Goal: Task Accomplishment & Management: Use online tool/utility

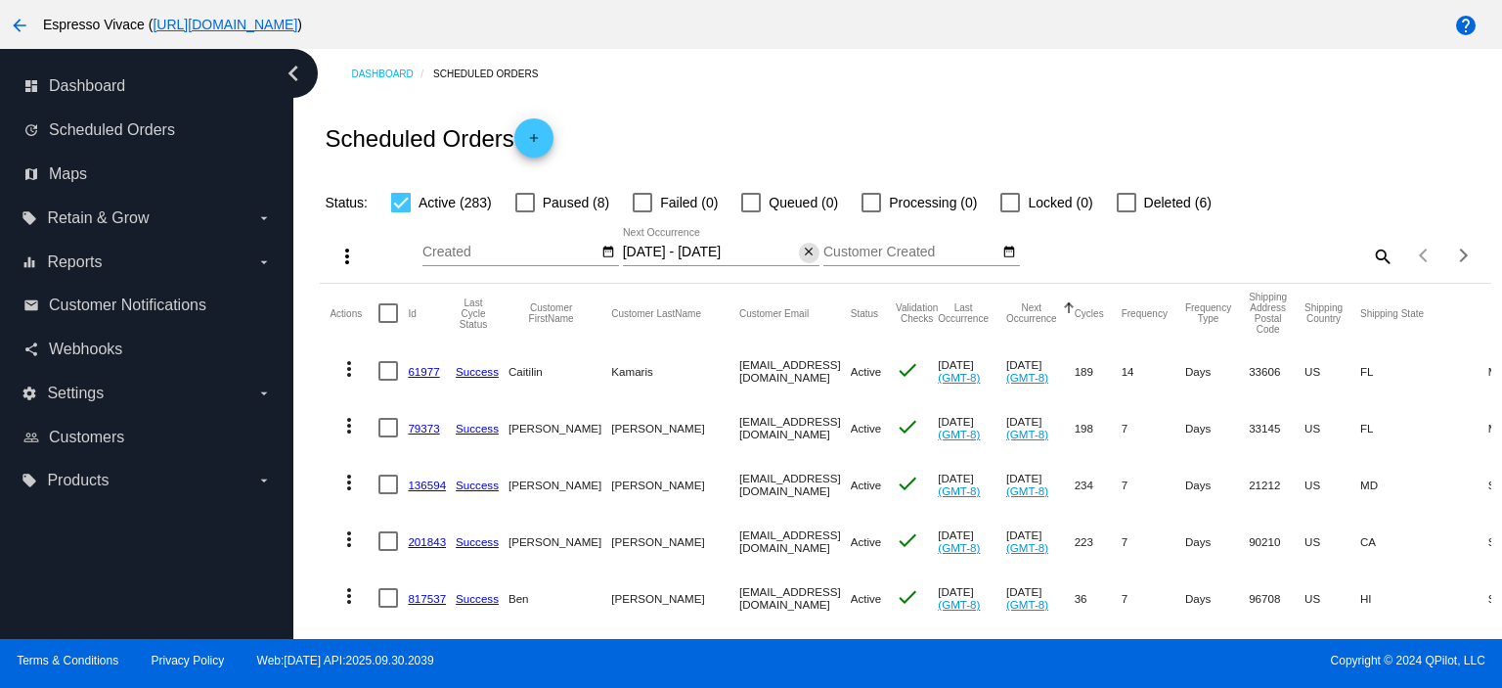
click at [805, 255] on mat-icon "close" at bounding box center [809, 253] width 14 height 16
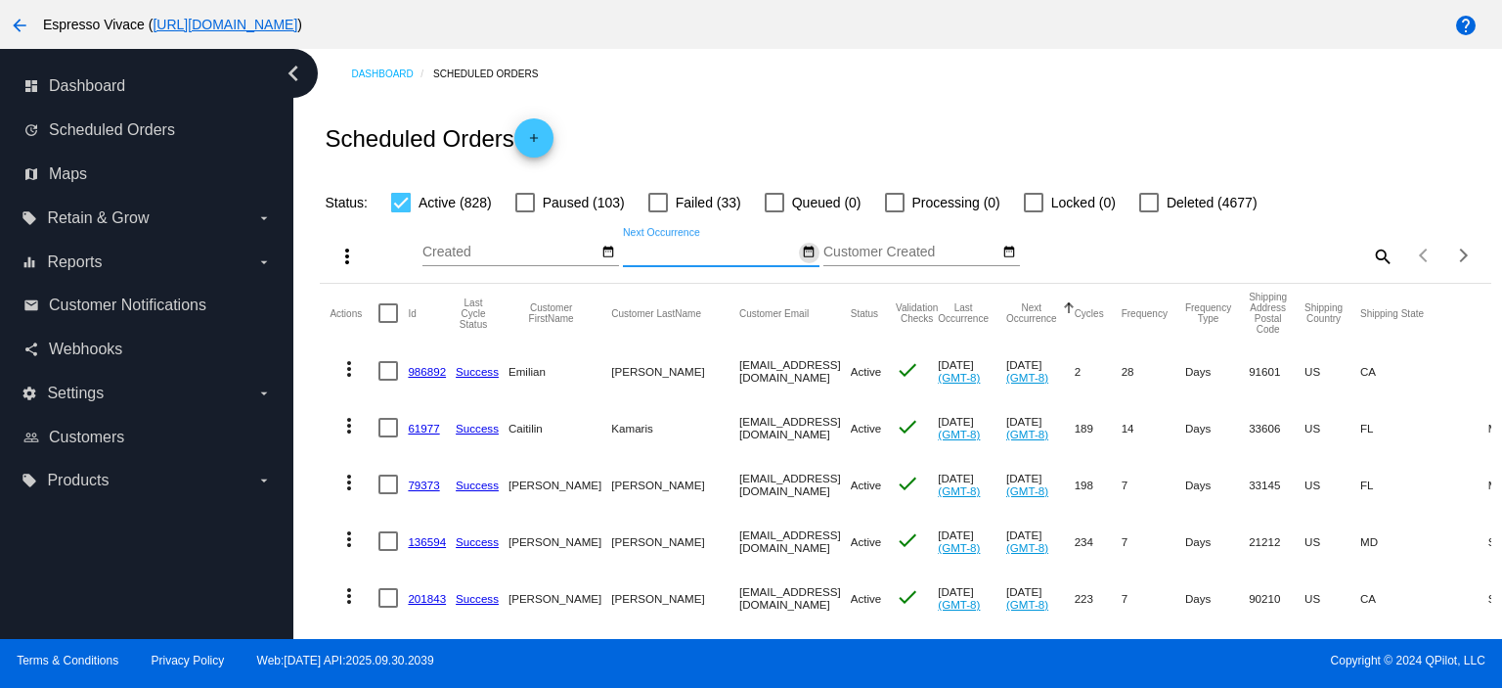
click at [807, 255] on mat-icon "date_range" at bounding box center [809, 253] width 14 height 16
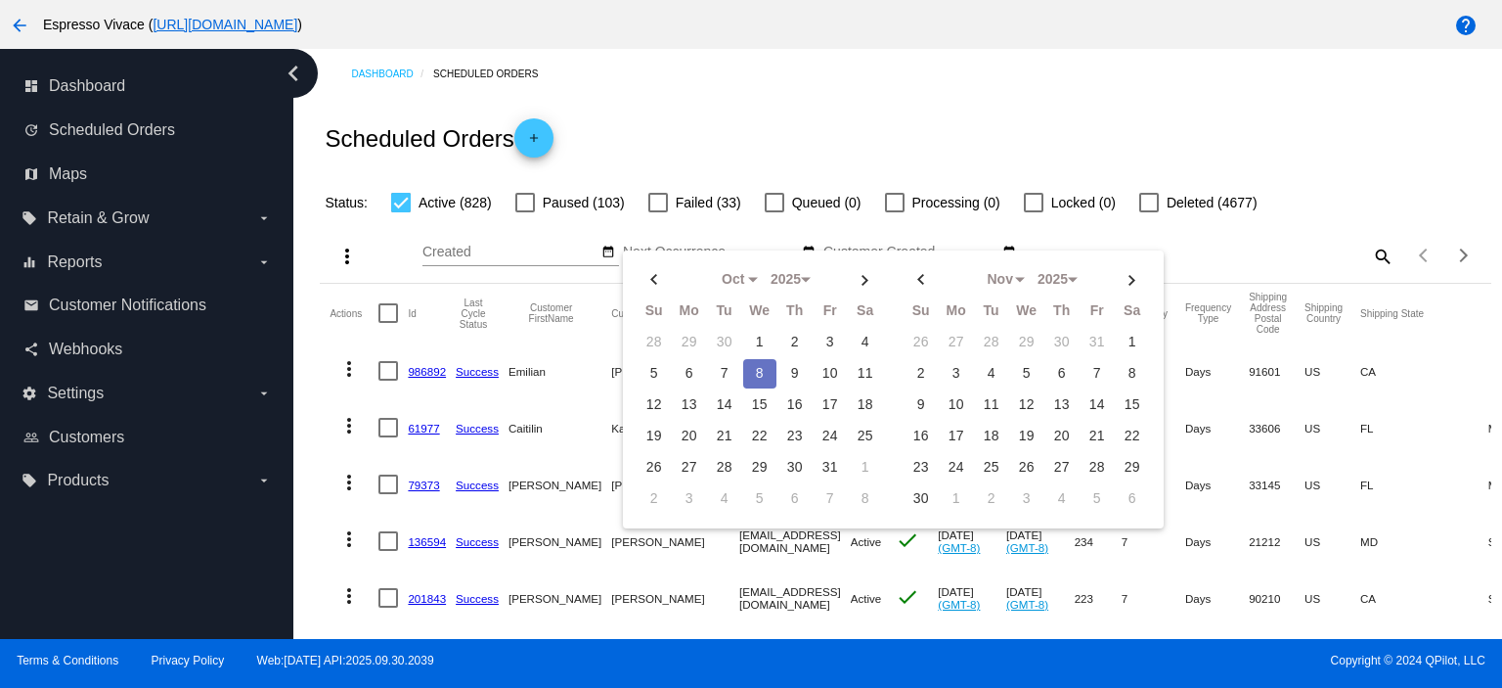
click at [753, 369] on td "8" at bounding box center [759, 373] width 33 height 29
click at [653, 400] on td "12" at bounding box center [654, 404] width 33 height 29
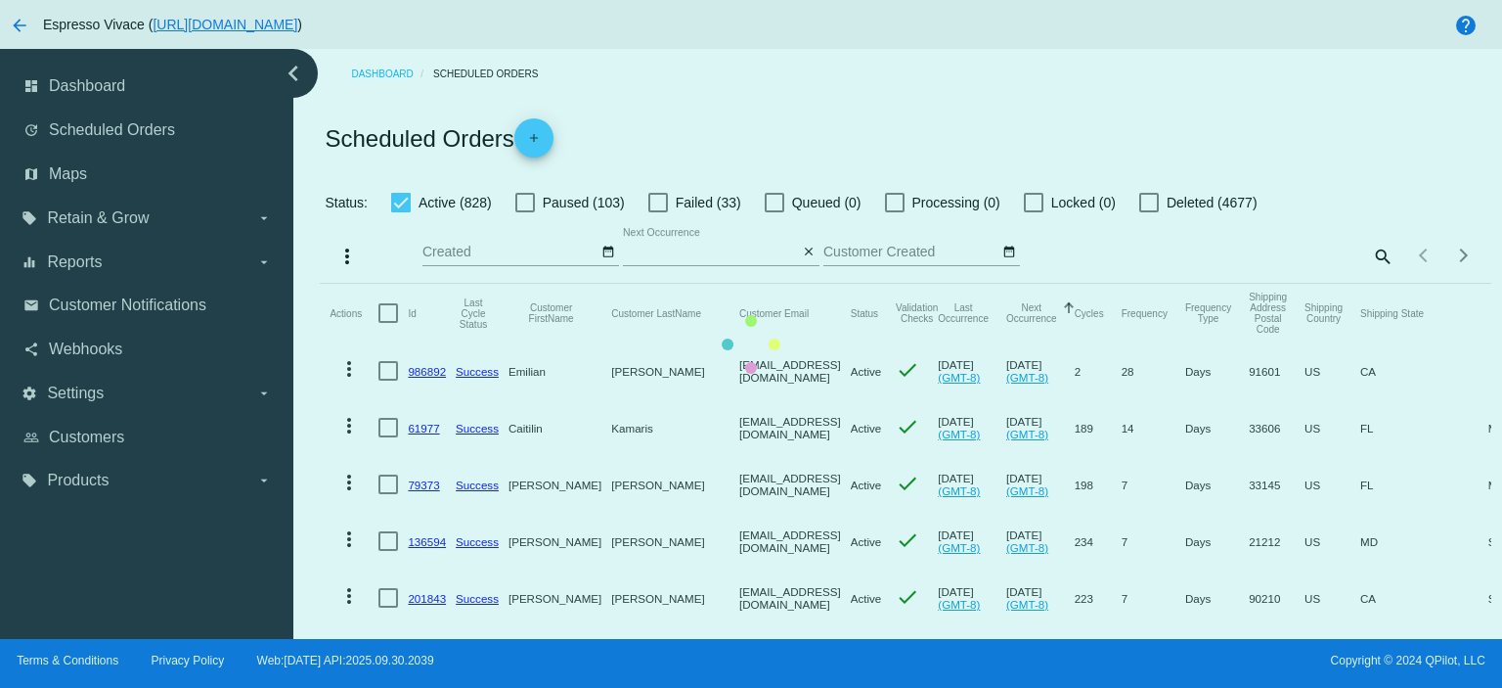
type input "[DATE] - [DATE]"
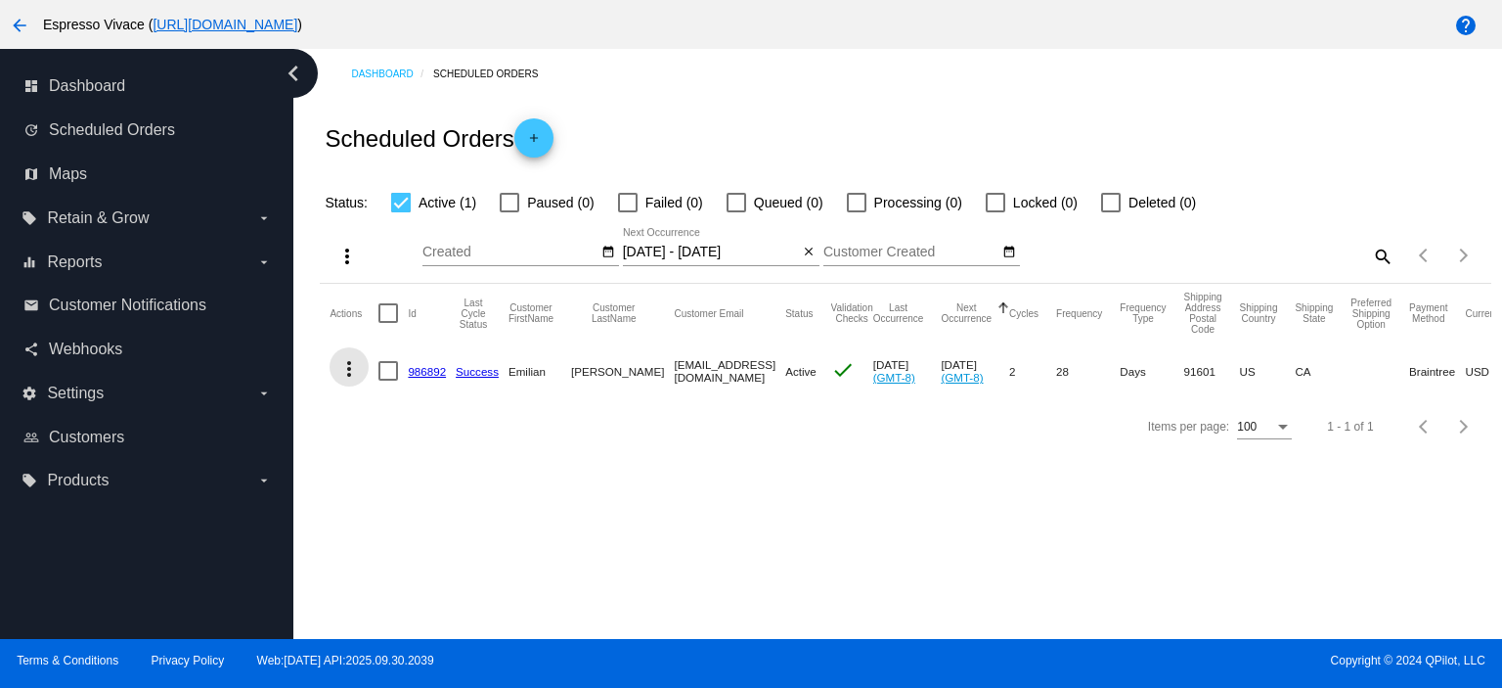
click at [348, 371] on mat-icon "more_vert" at bounding box center [348, 368] width 23 height 23
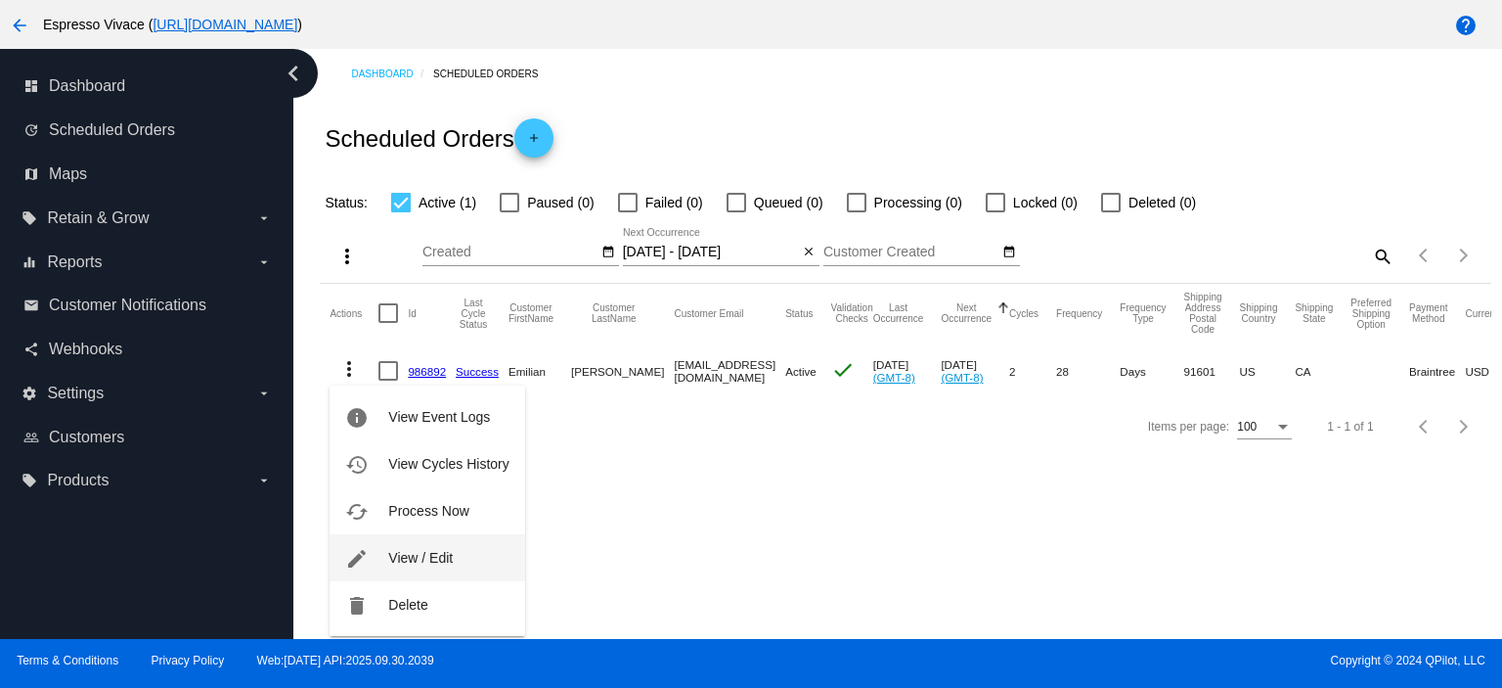
click at [442, 547] on button "edit View / Edit" at bounding box center [427, 557] width 195 height 47
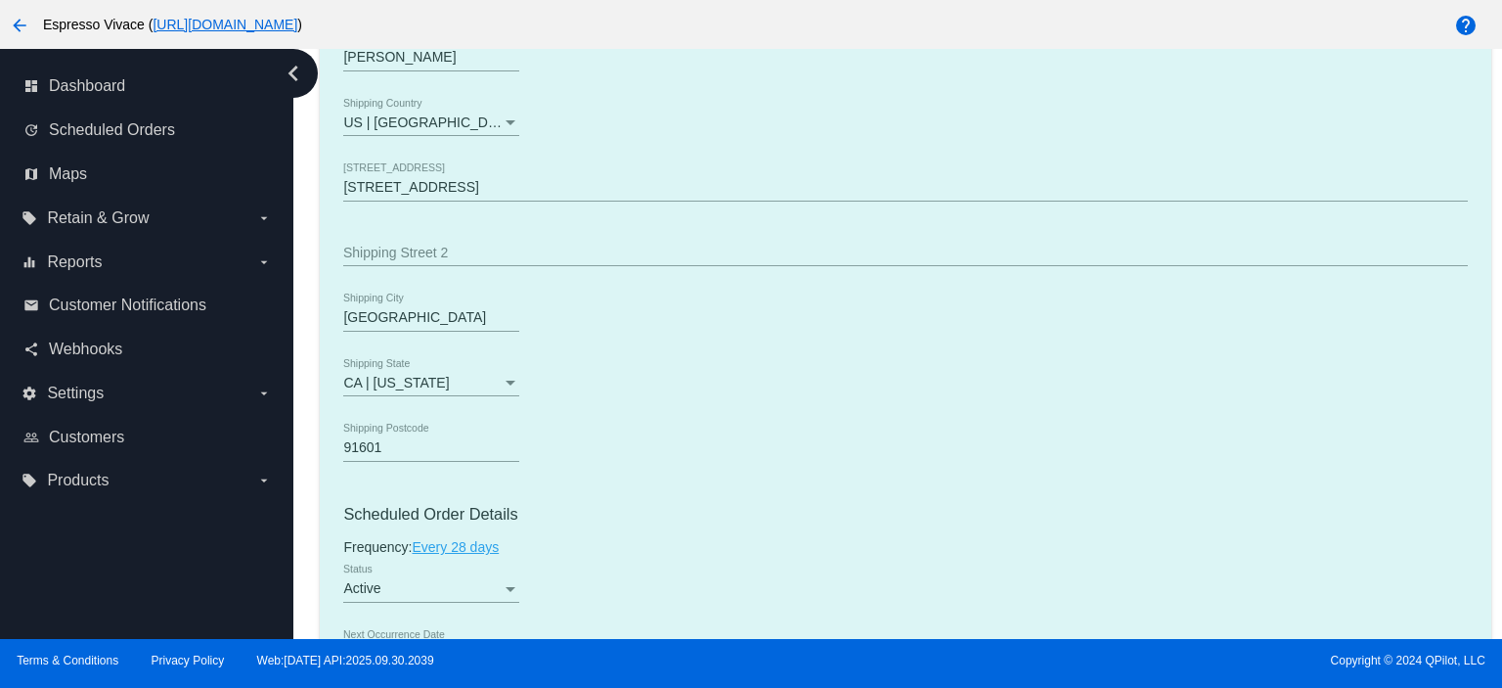
scroll to position [978, 0]
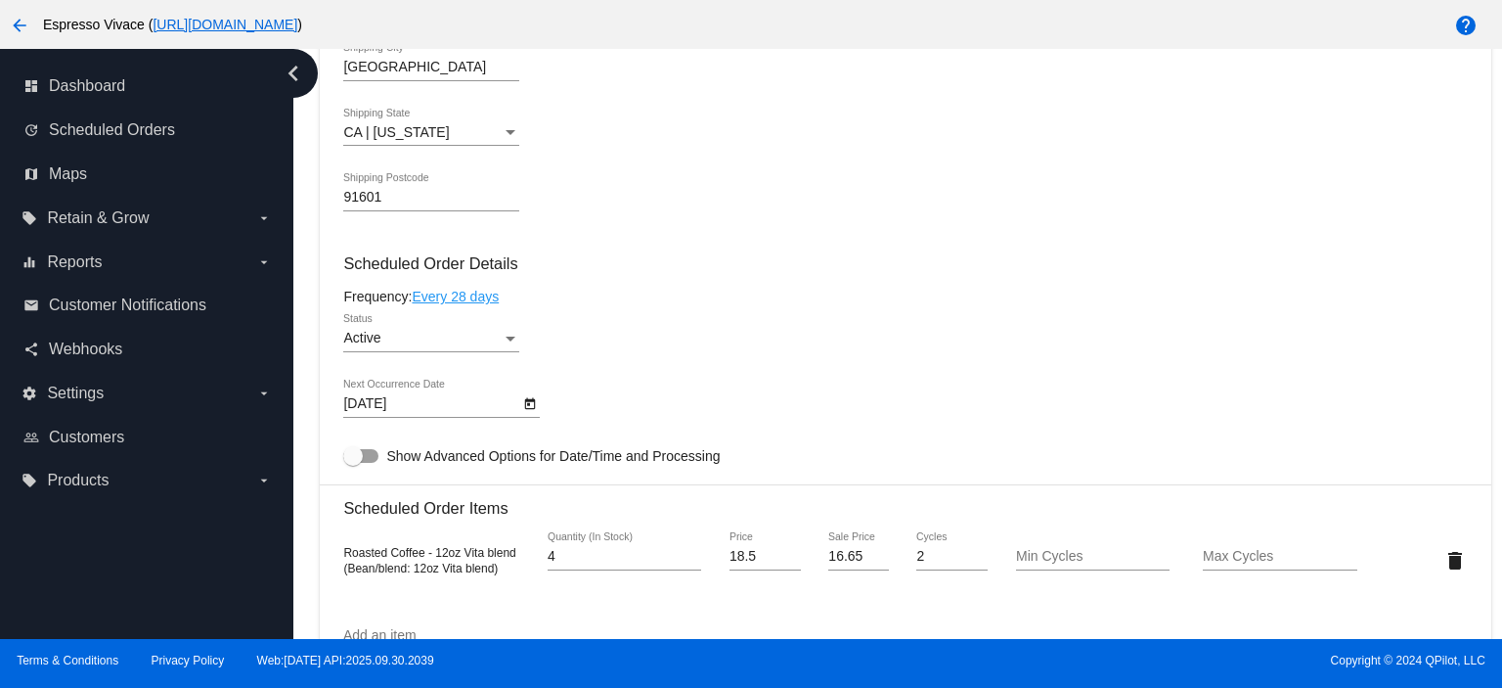
click at [531, 412] on icon "Open calendar" at bounding box center [530, 403] width 14 height 23
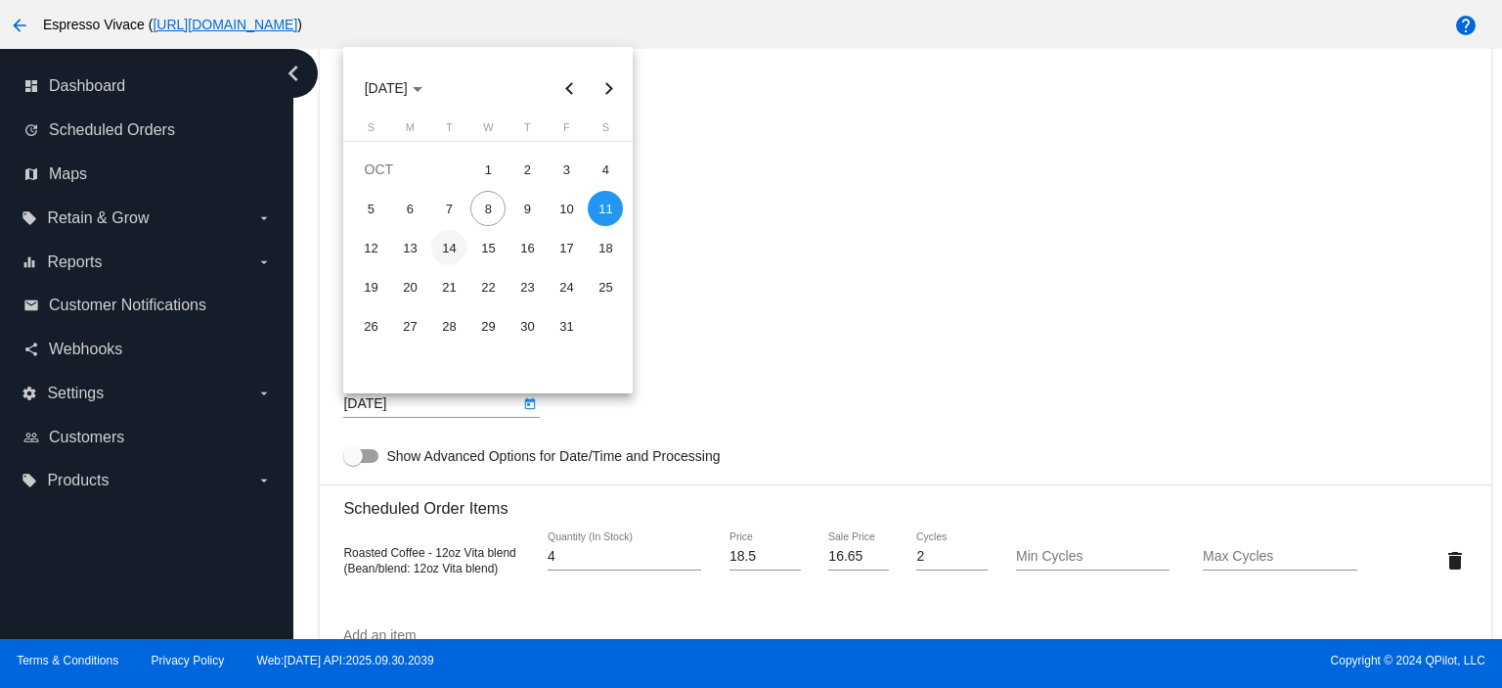
click at [445, 254] on div "14" at bounding box center [448, 247] width 35 height 35
type input "[DATE]"
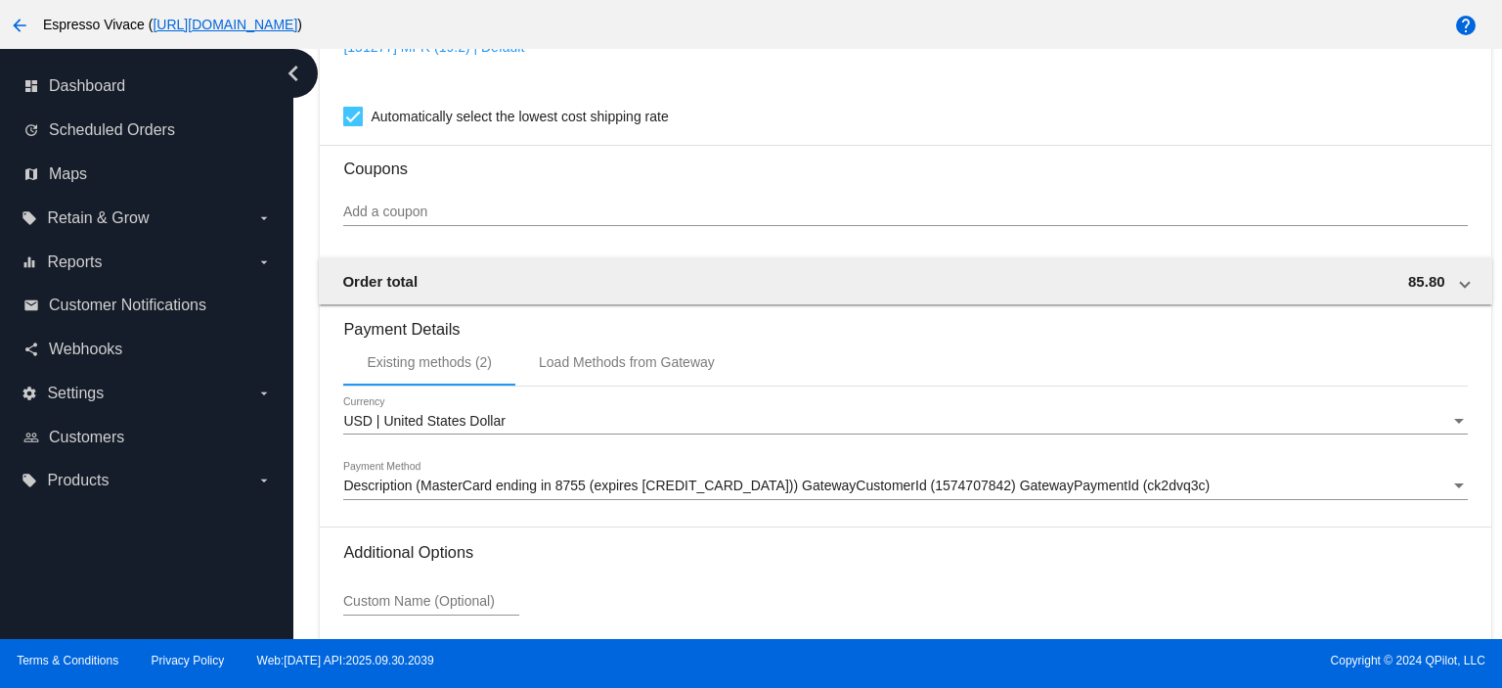
scroll to position [1836, 0]
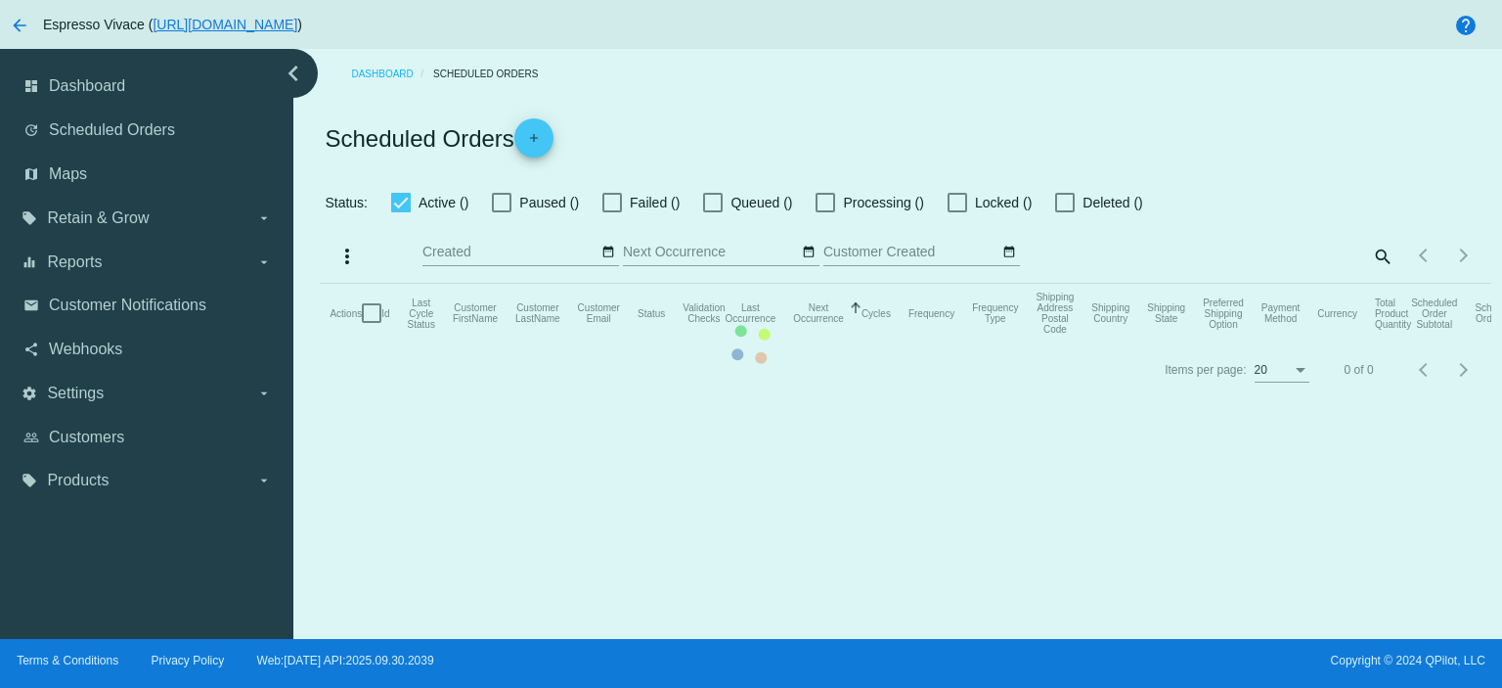
type input "[DATE] - [DATE]"
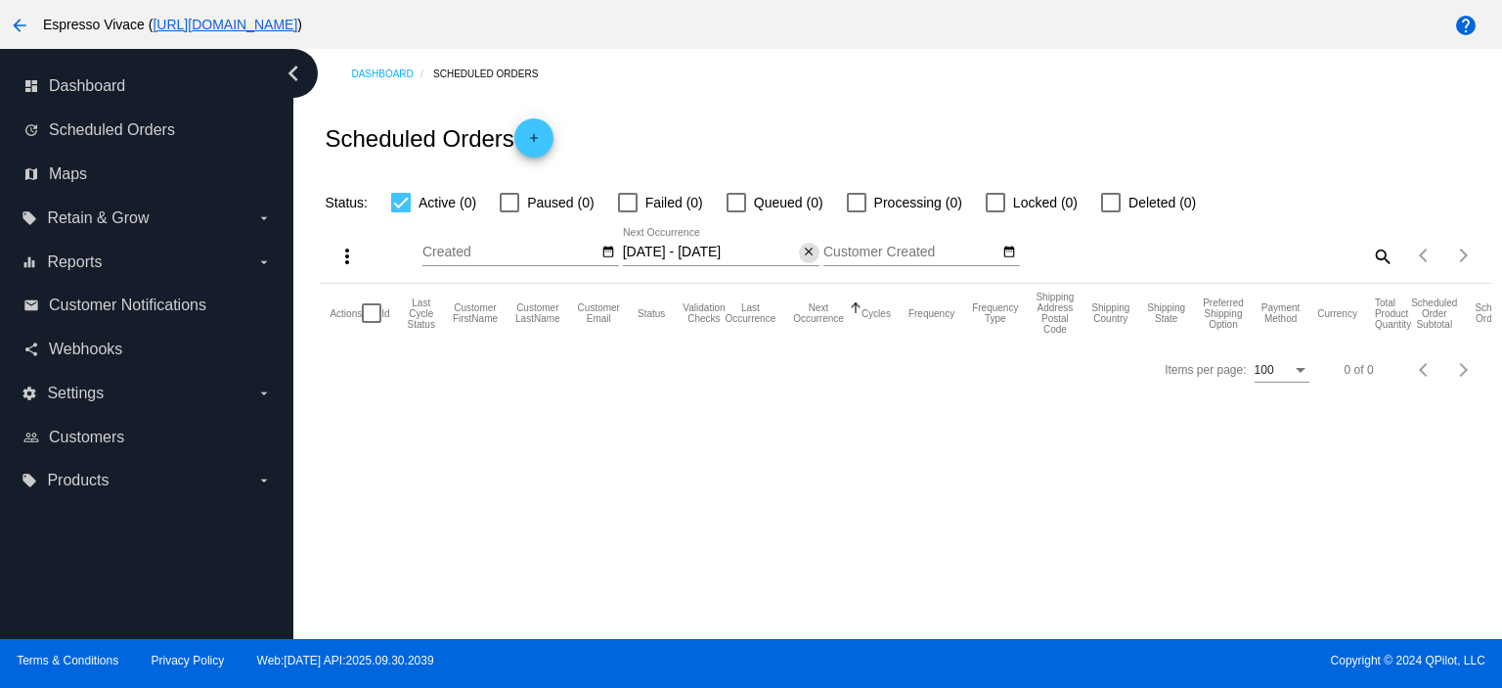
click at [810, 253] on mat-icon "close" at bounding box center [809, 253] width 14 height 16
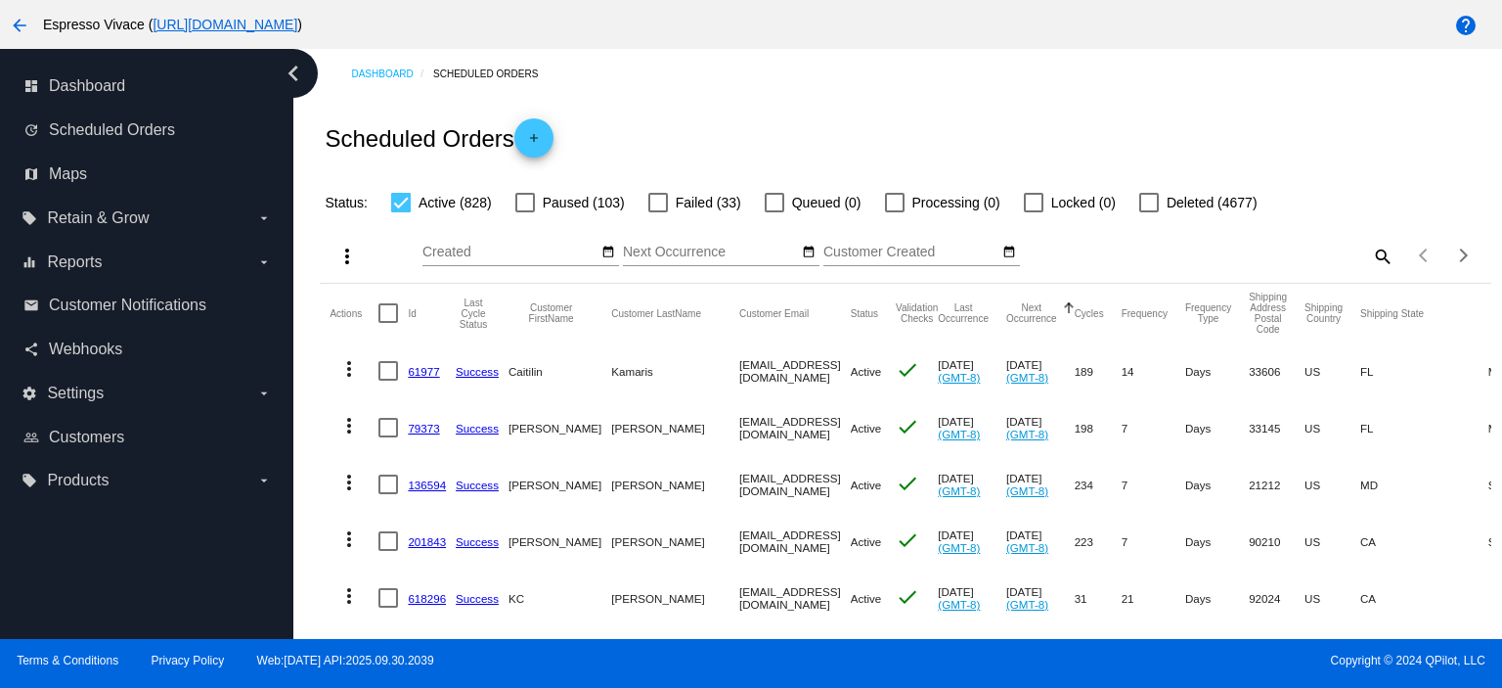
click at [1029, 312] on button "Next Occurrence" at bounding box center [1031, 313] width 51 height 22
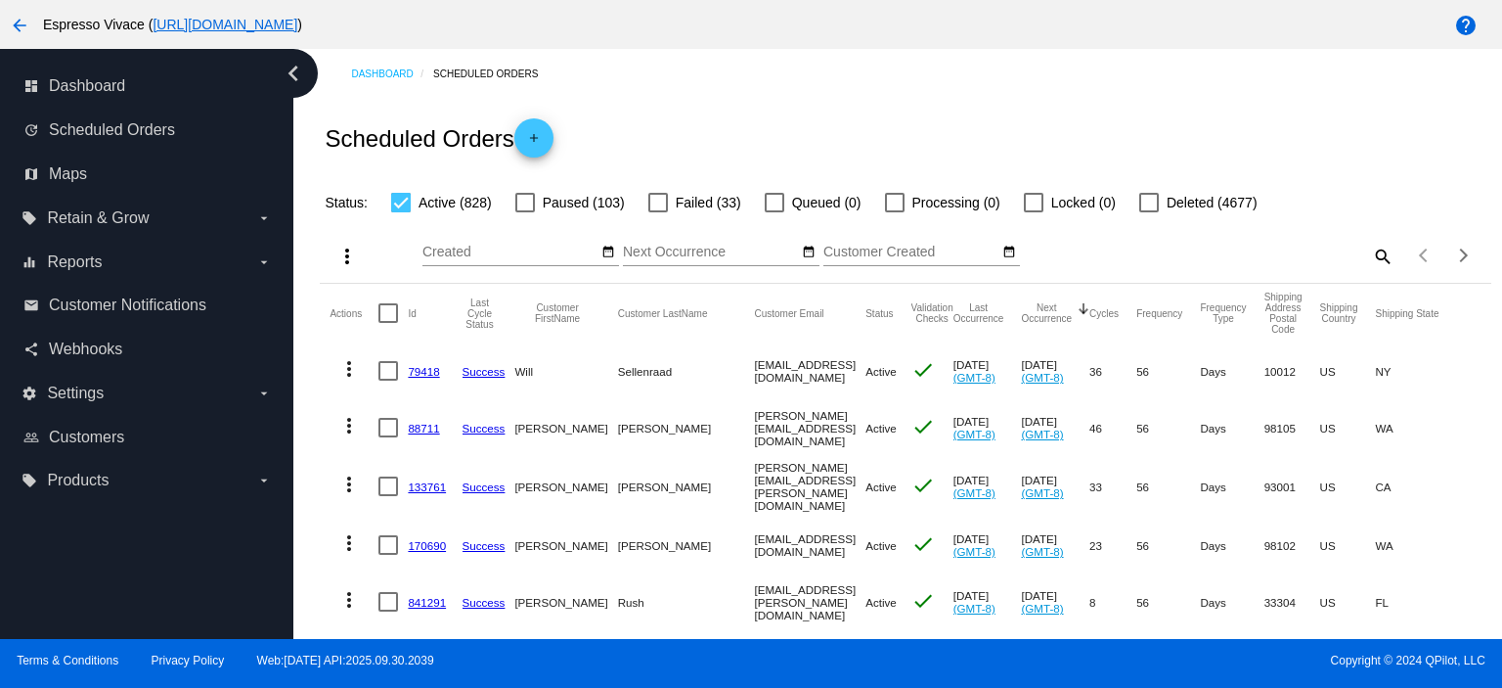
click at [1049, 307] on button "Next Occurrence" at bounding box center [1046, 313] width 51 height 22
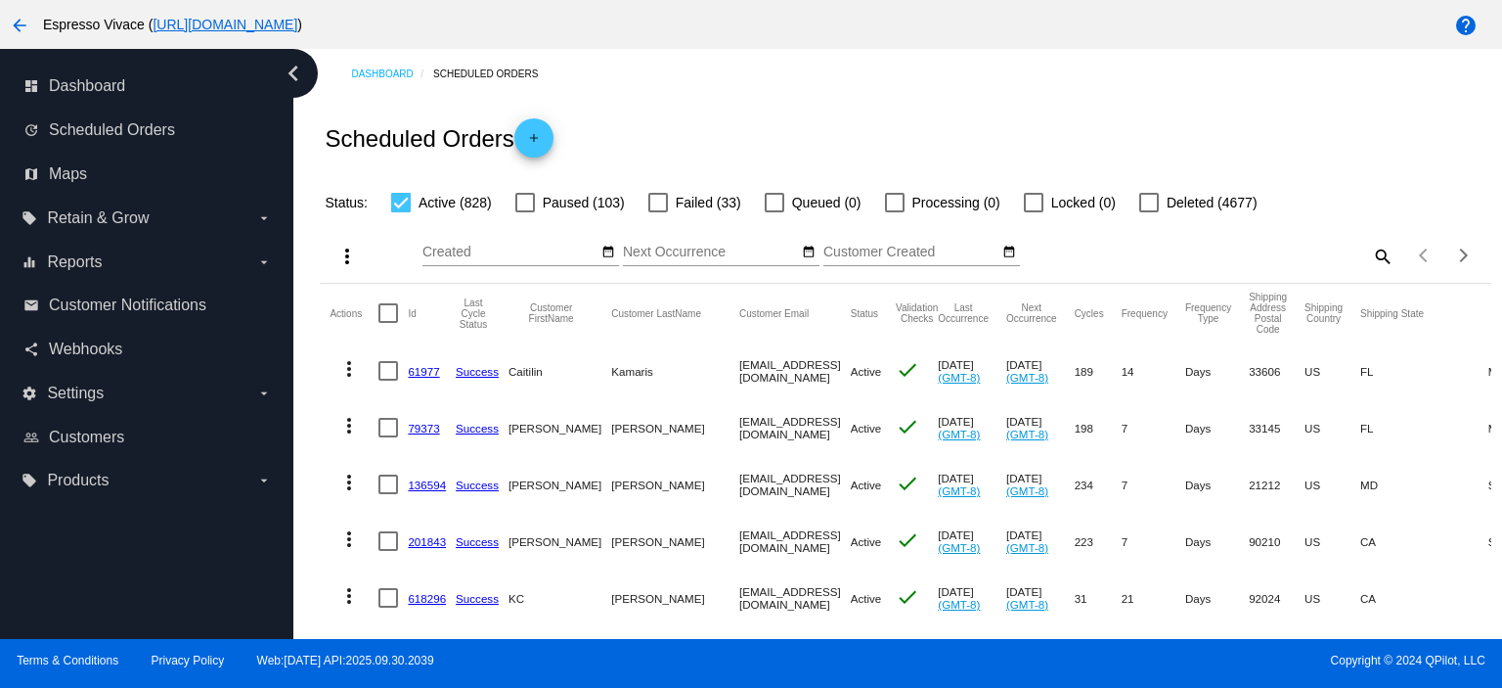
click at [387, 308] on div at bounding box center [389, 313] width 20 height 20
click at [387, 323] on input "checkbox" at bounding box center [387, 323] width 1 height 1
checkbox input "true"
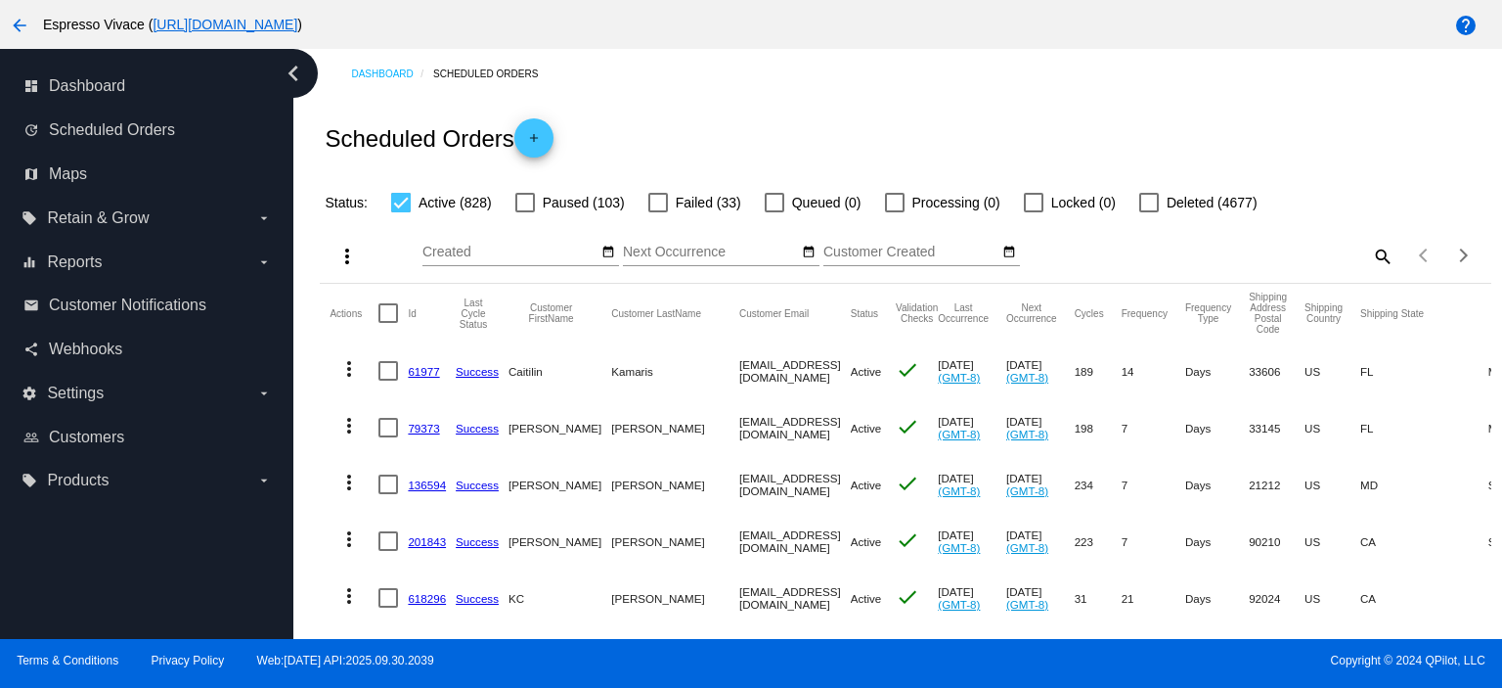
checkbox input "true"
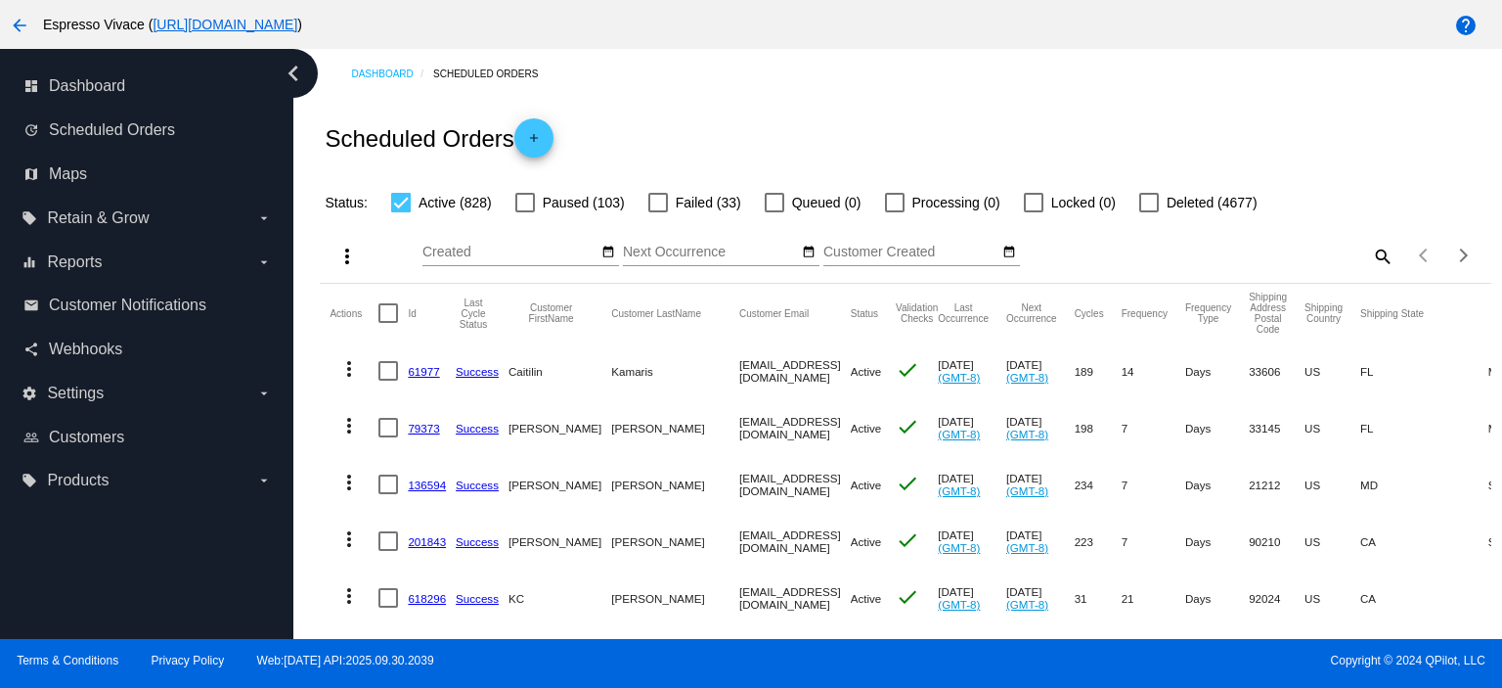
checkbox input "true"
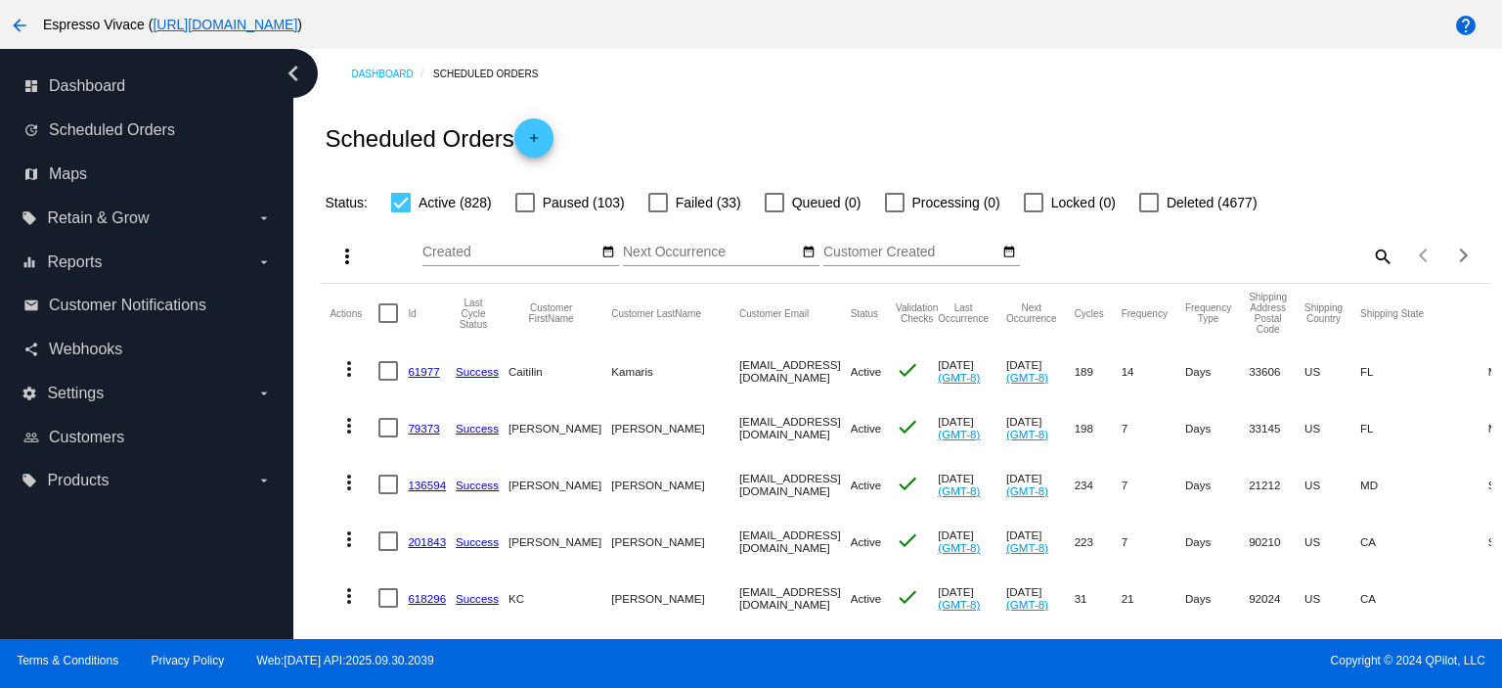
checkbox input "true"
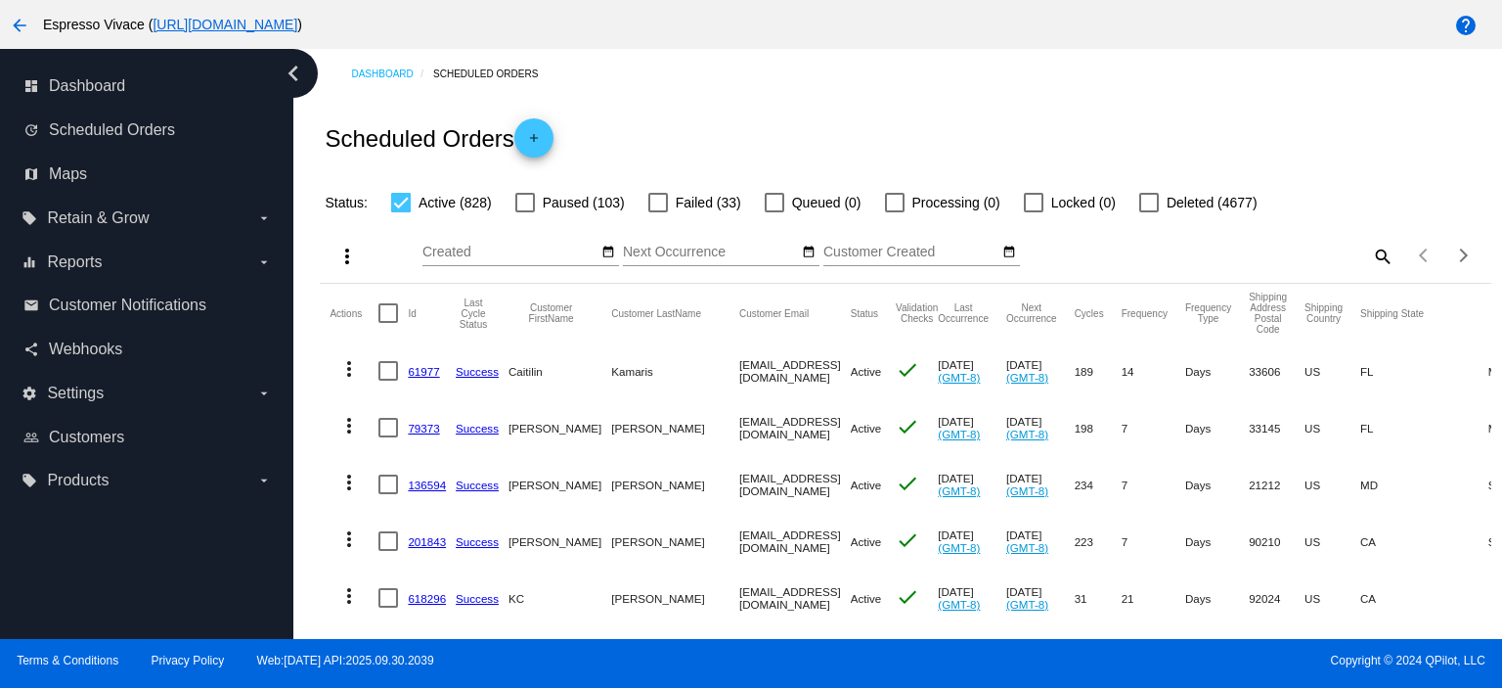
checkbox input "true"
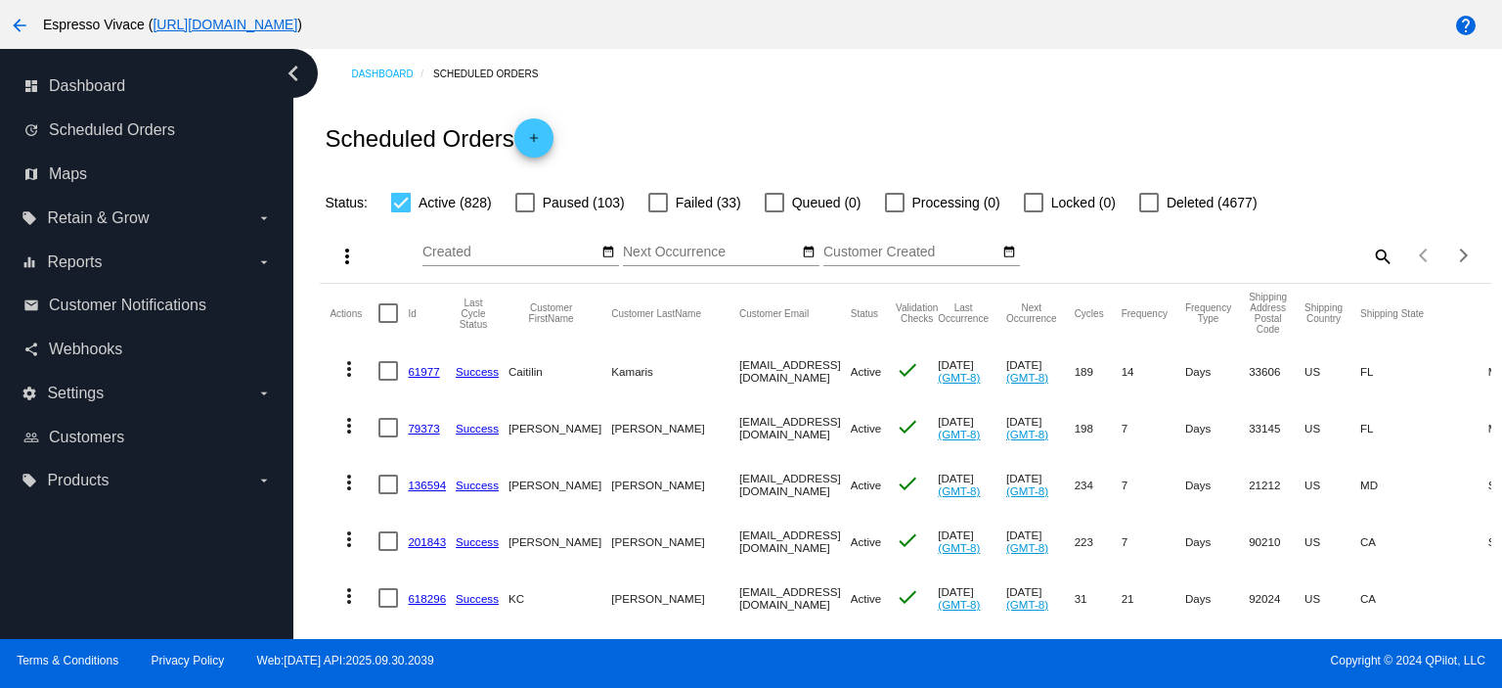
checkbox input "true"
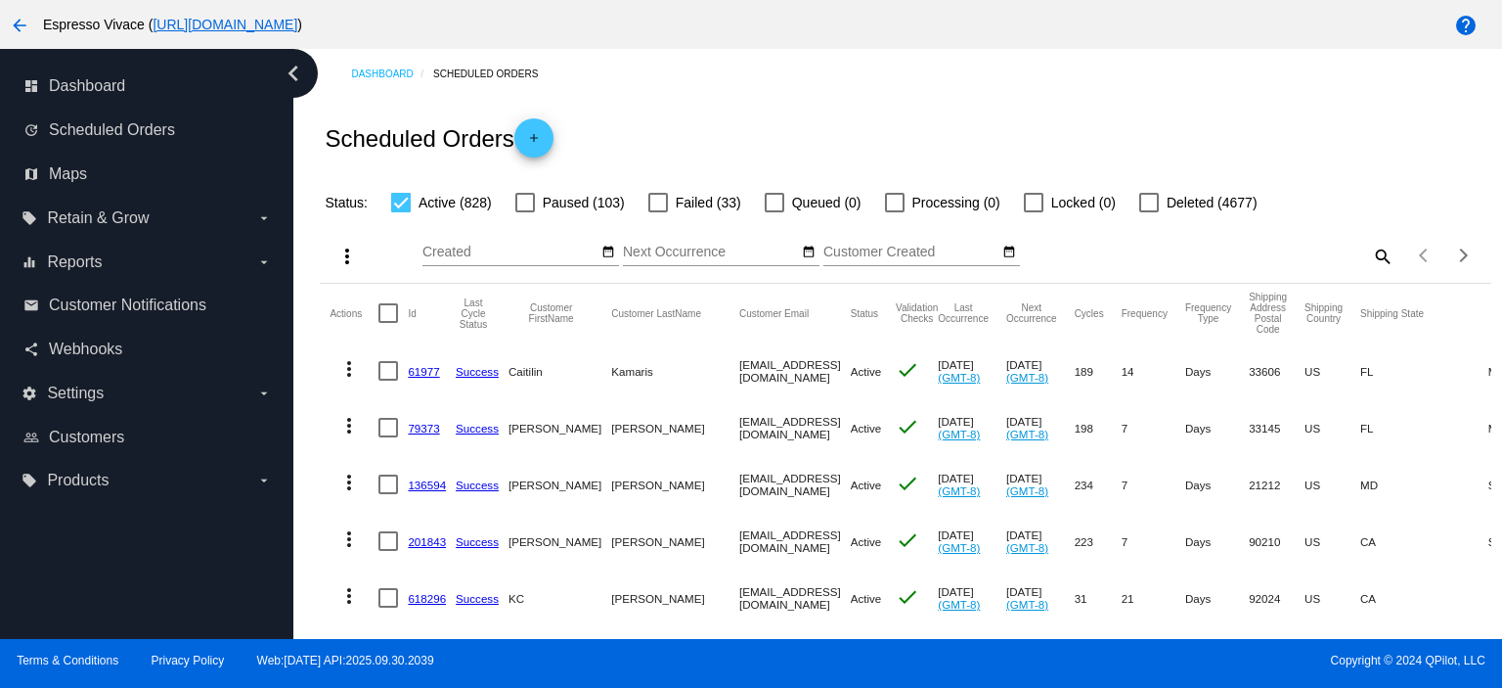
checkbox input "true"
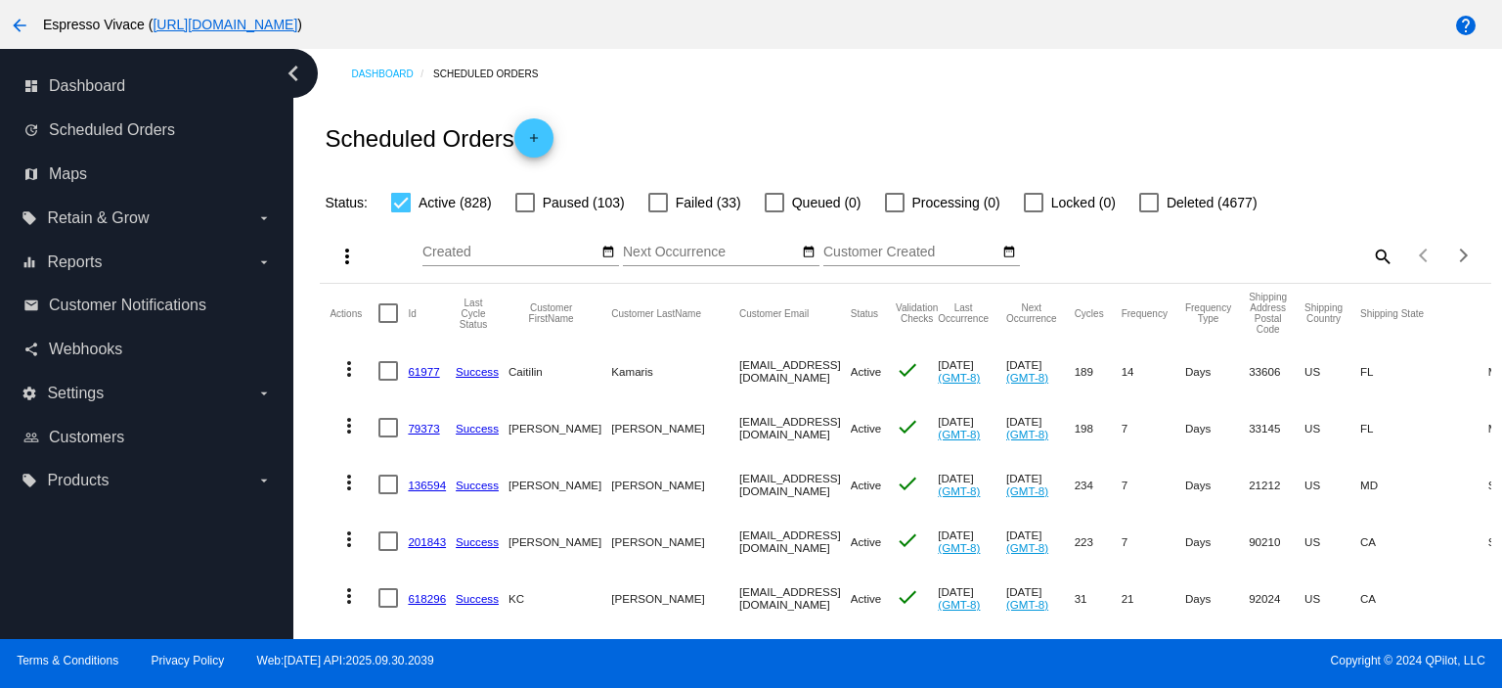
checkbox input "true"
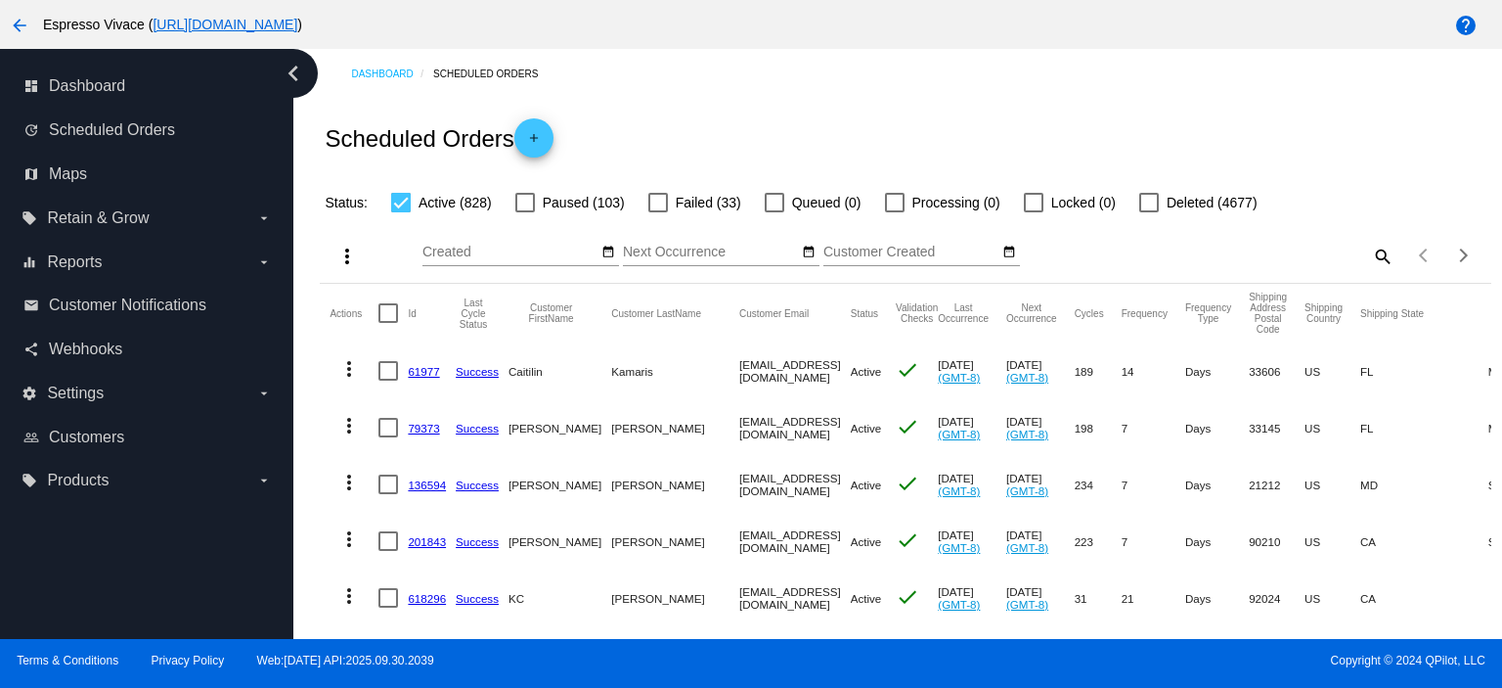
checkbox input "true"
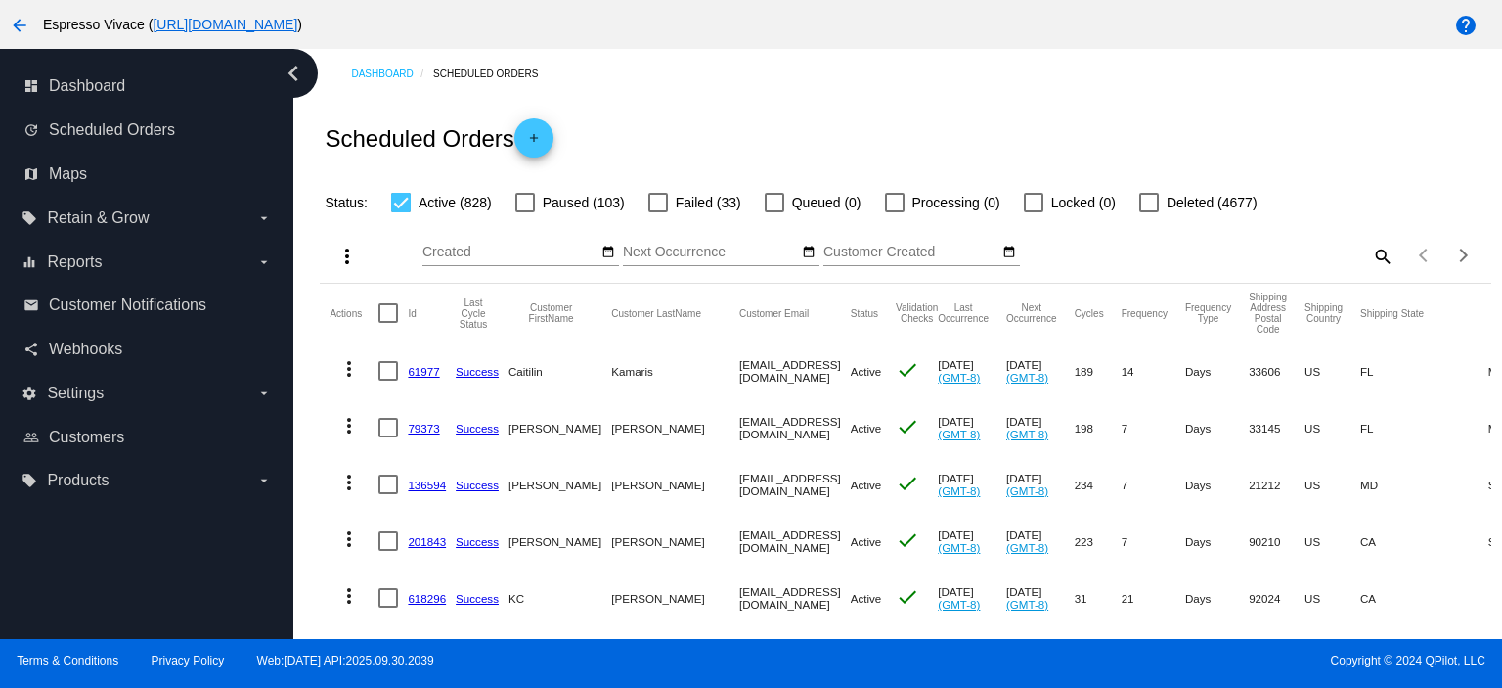
checkbox input "true"
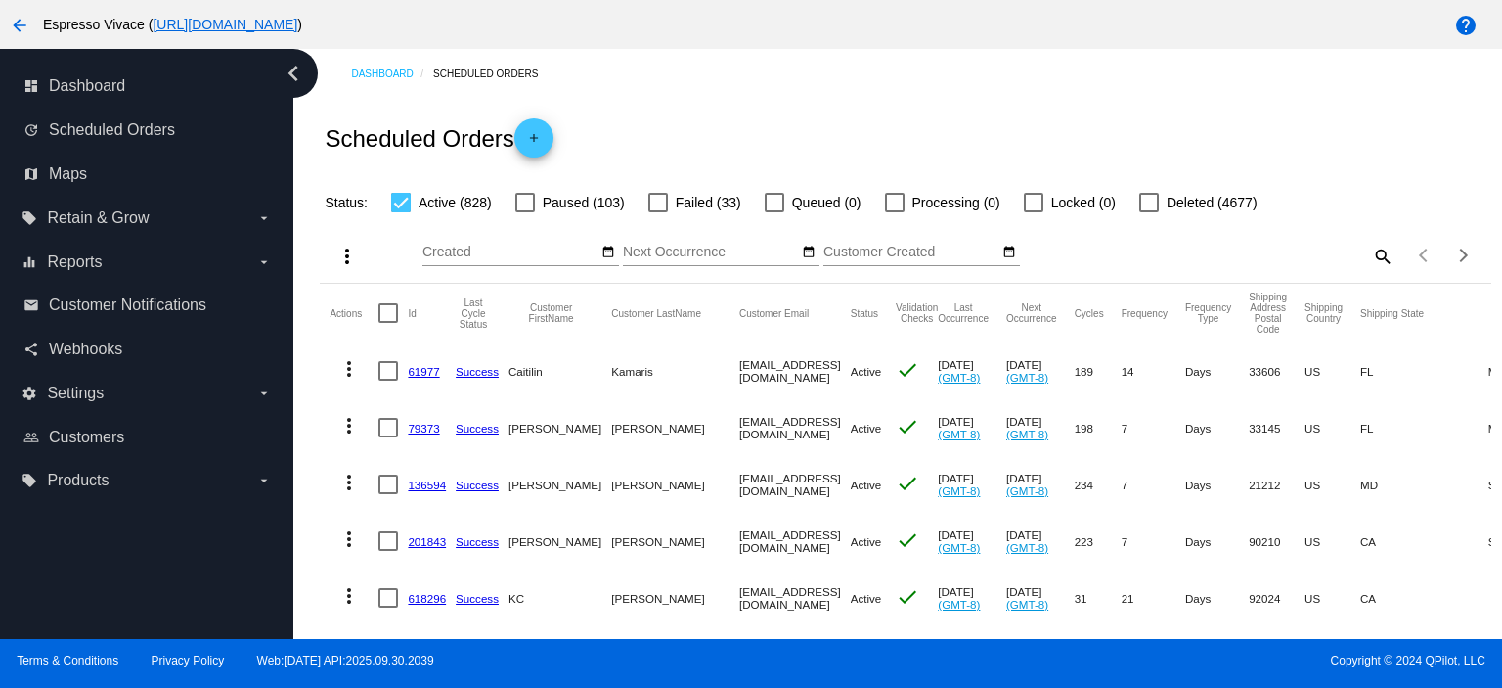
checkbox input "true"
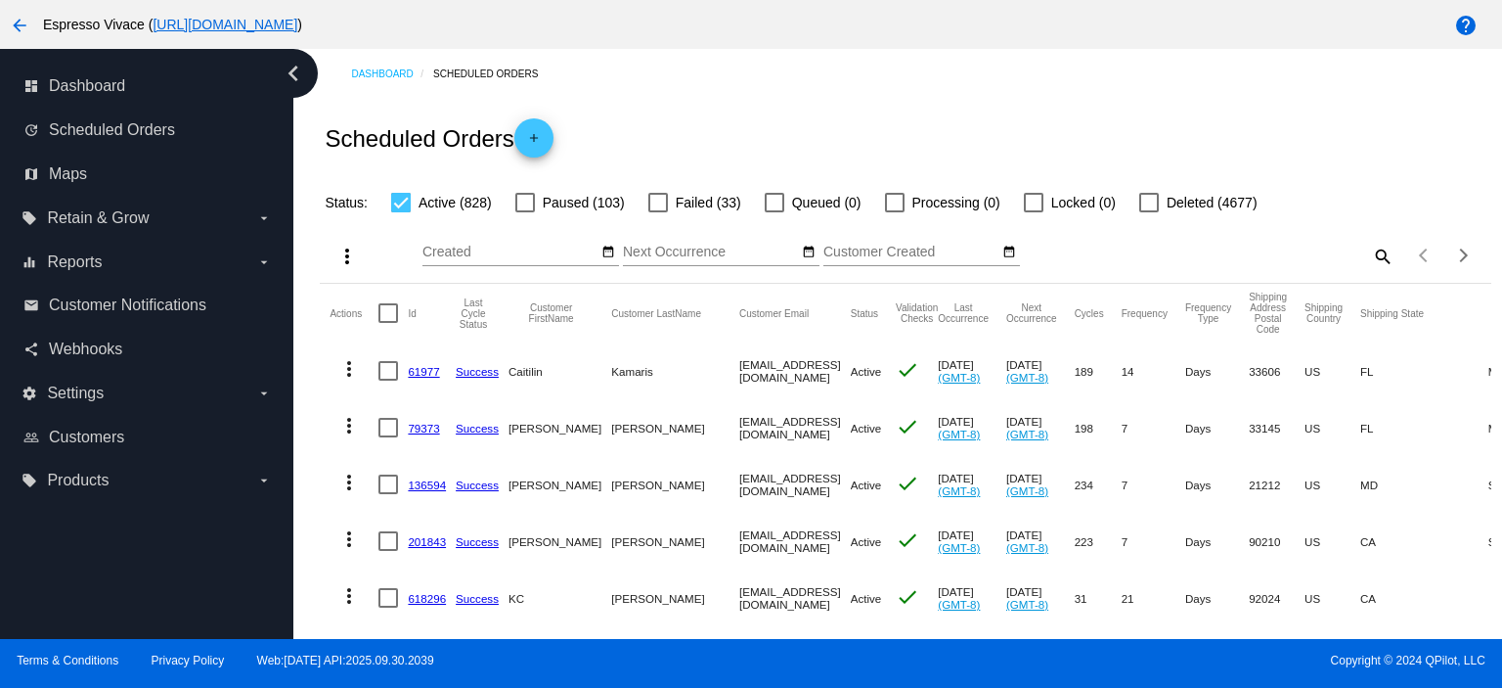
checkbox input "true"
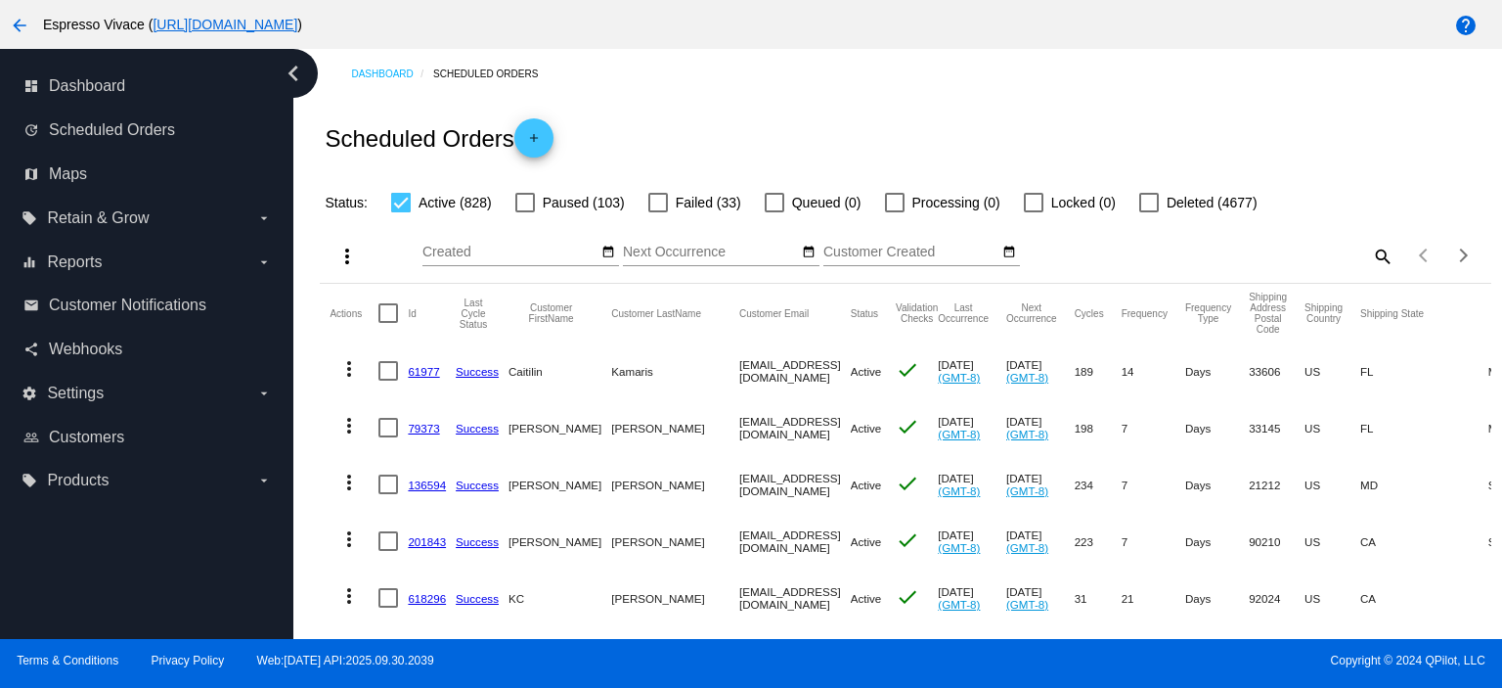
checkbox input "true"
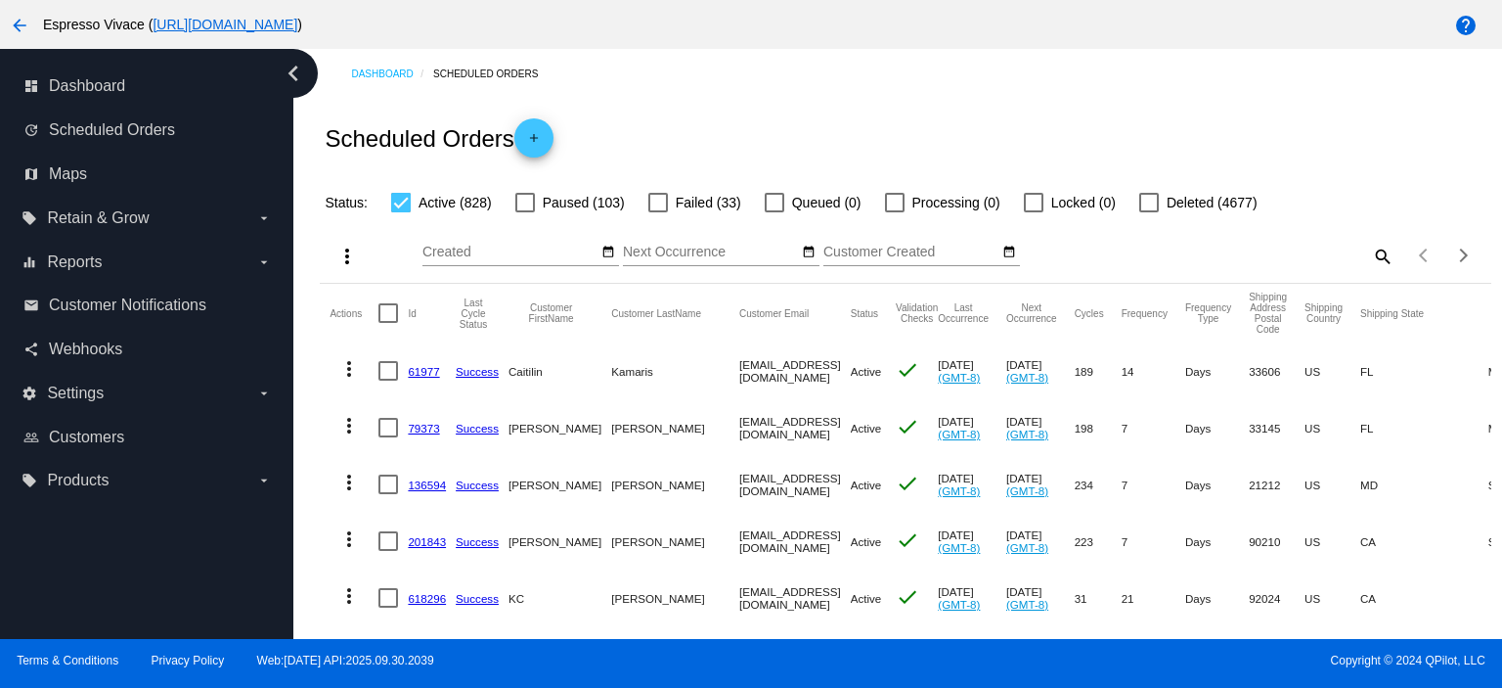
checkbox input "true"
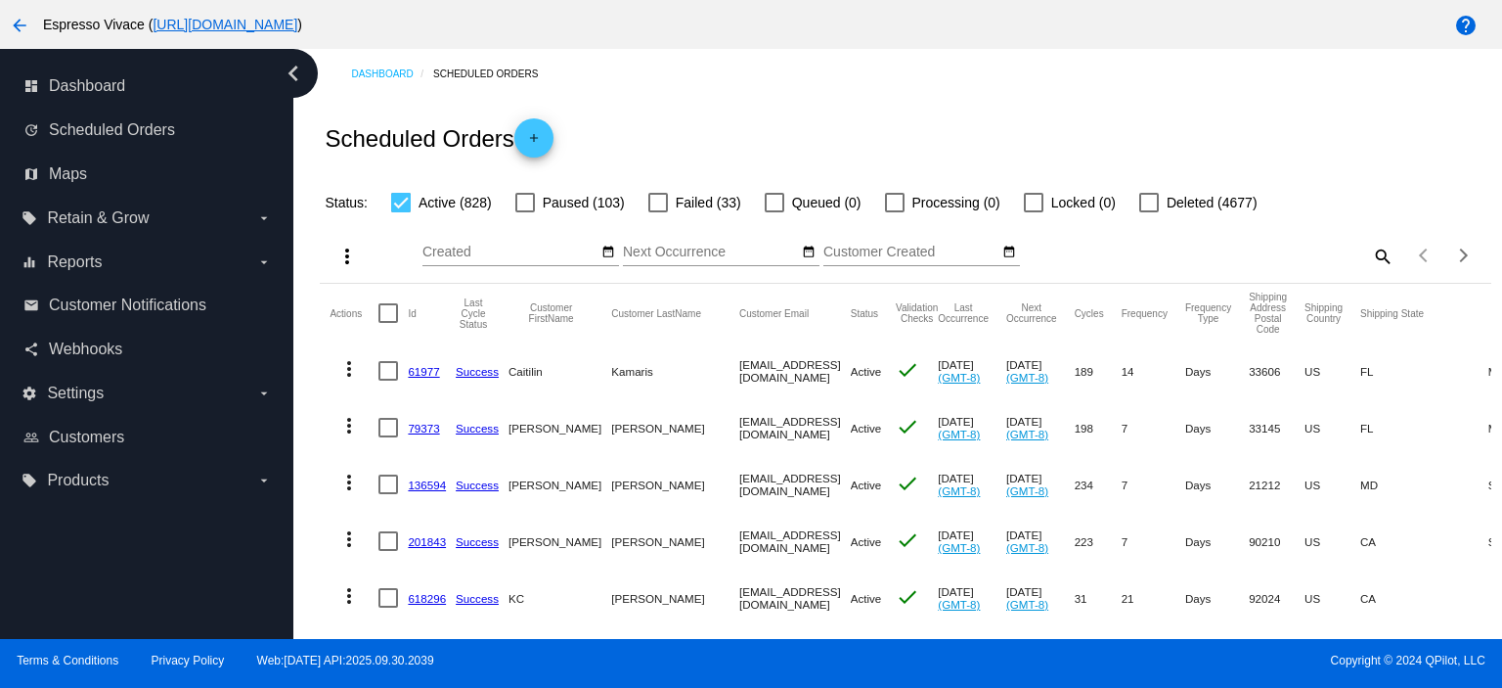
checkbox input "true"
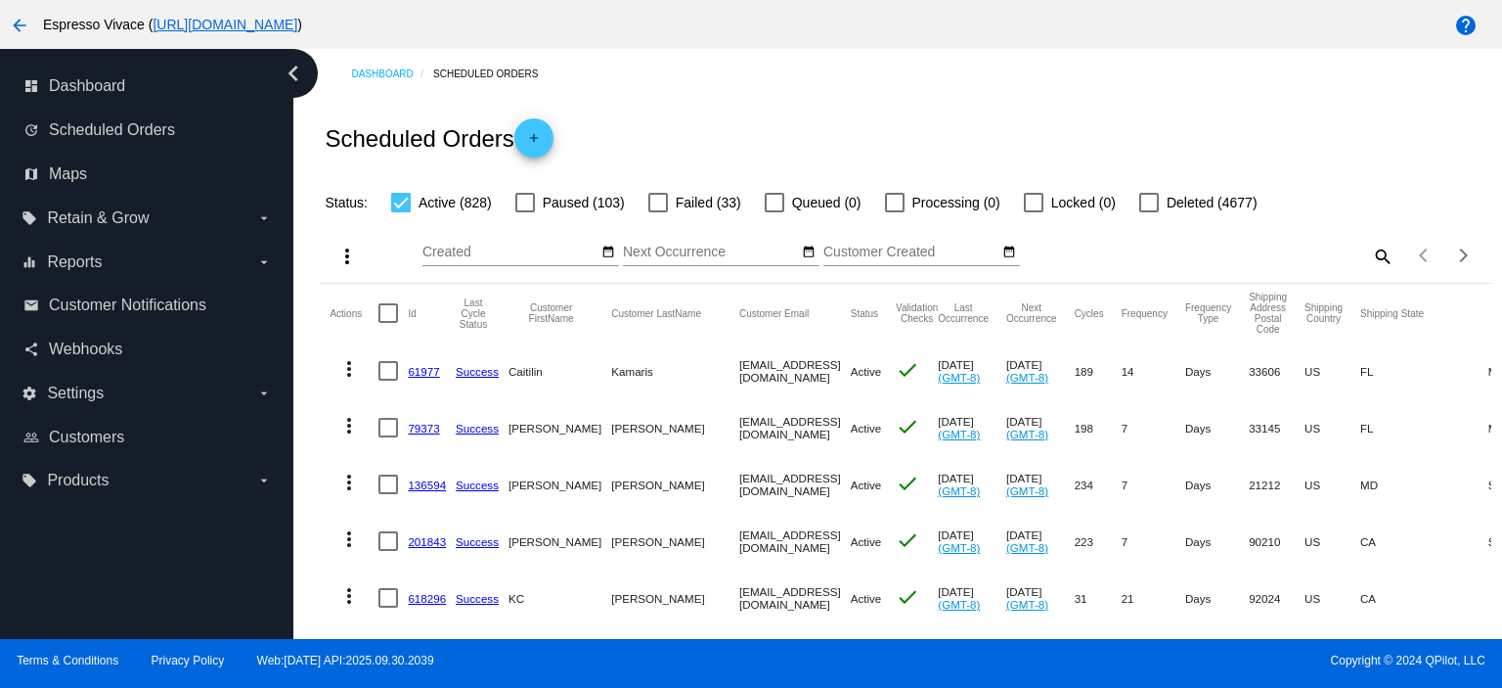
checkbox input "true"
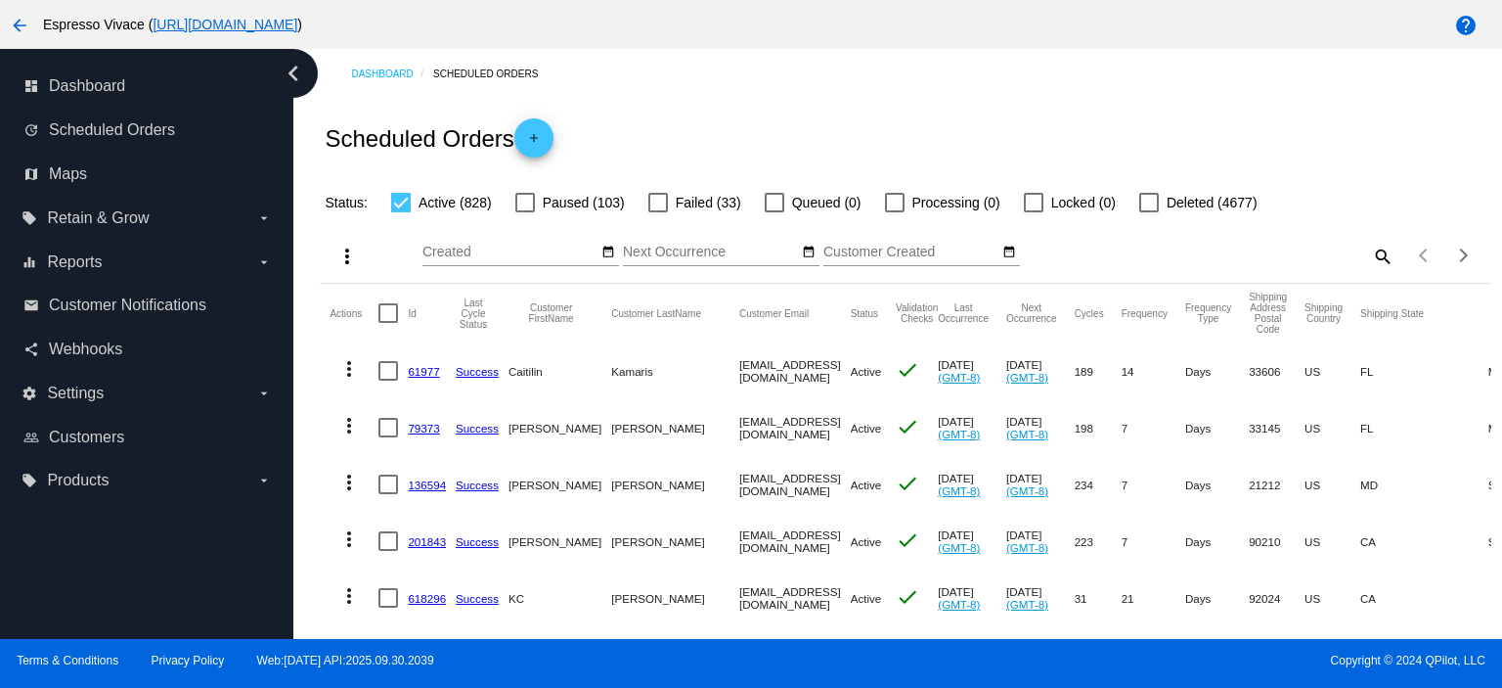
checkbox input "true"
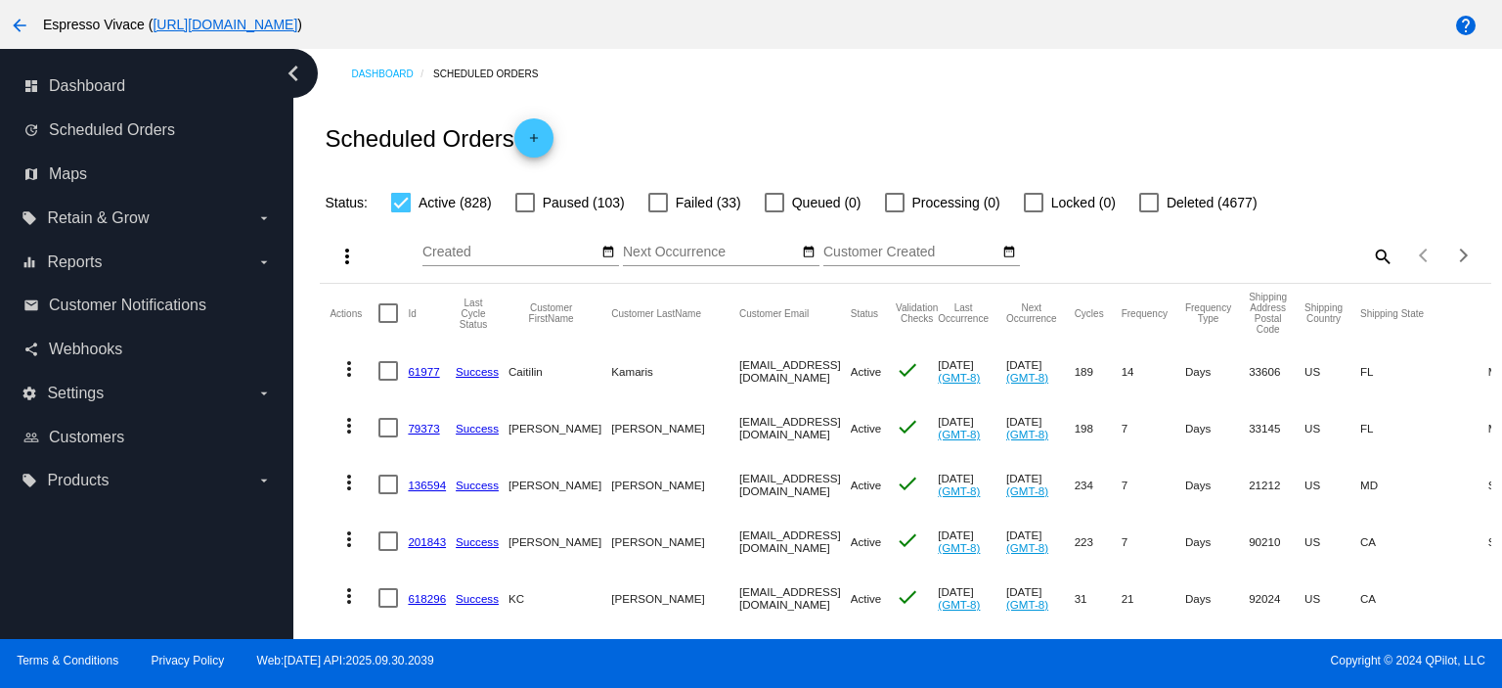
checkbox input "true"
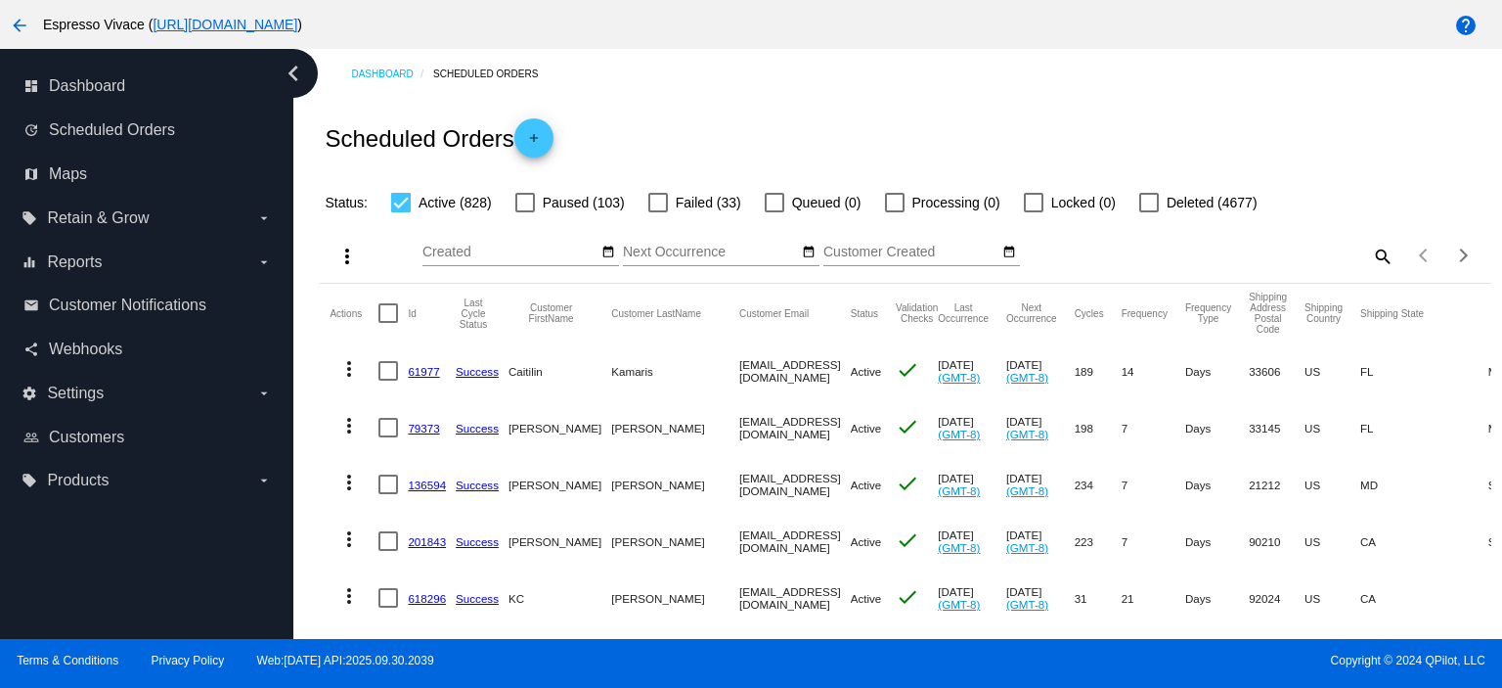
checkbox input "true"
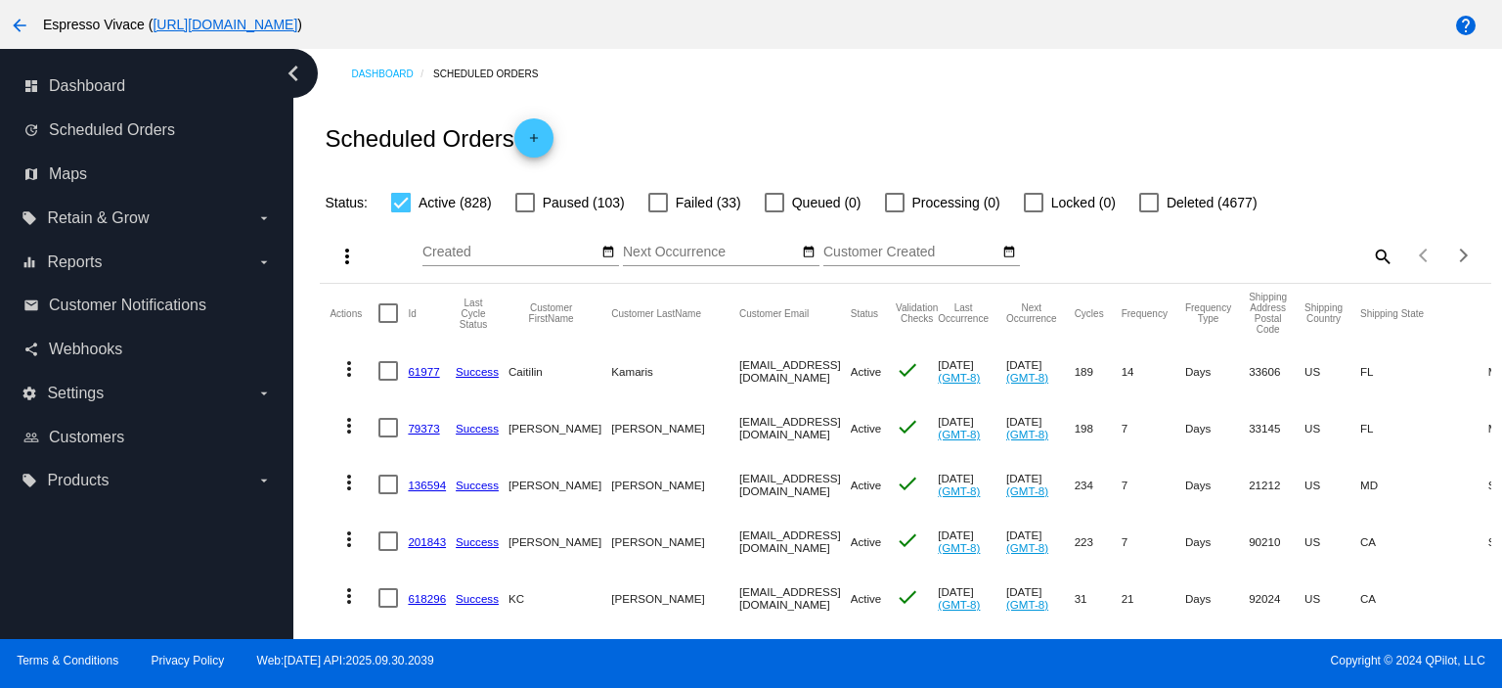
checkbox input "true"
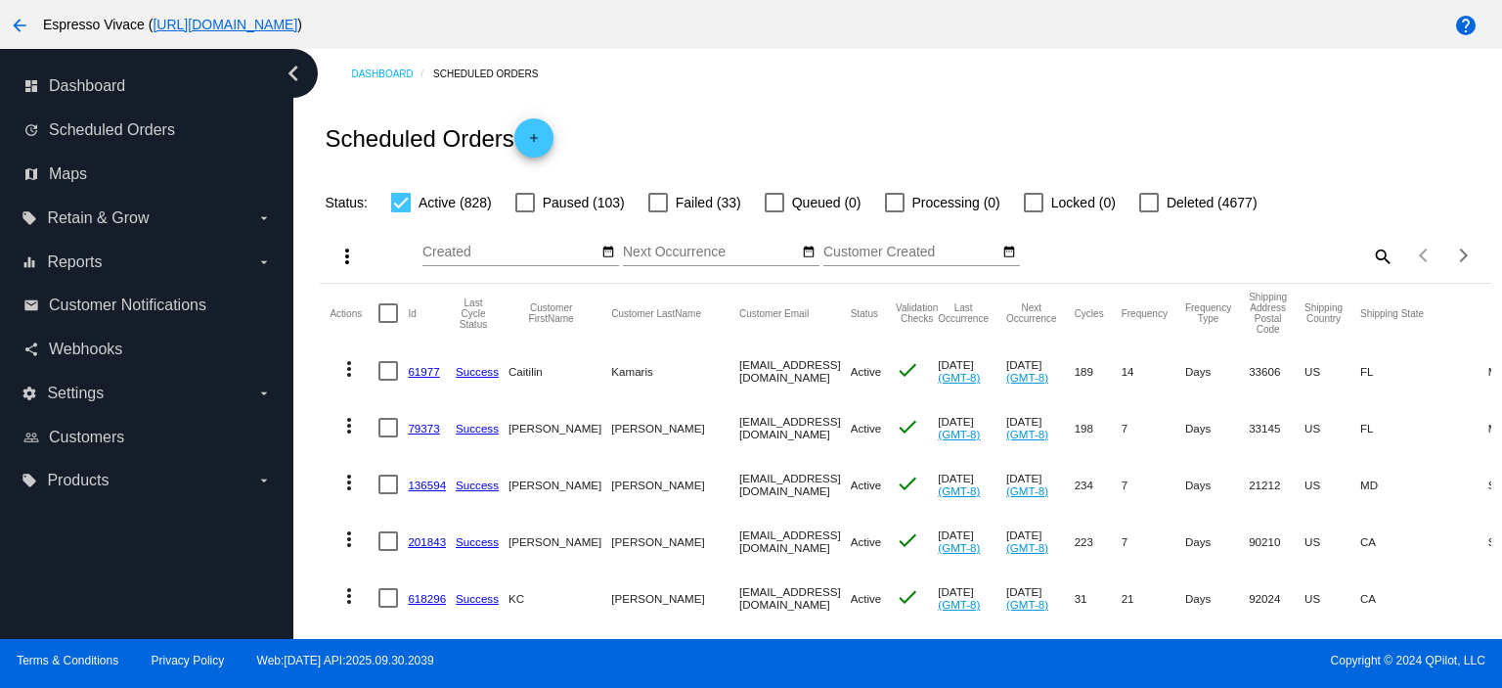
checkbox input "true"
click at [351, 254] on mat-icon "more_vert" at bounding box center [346, 256] width 23 height 23
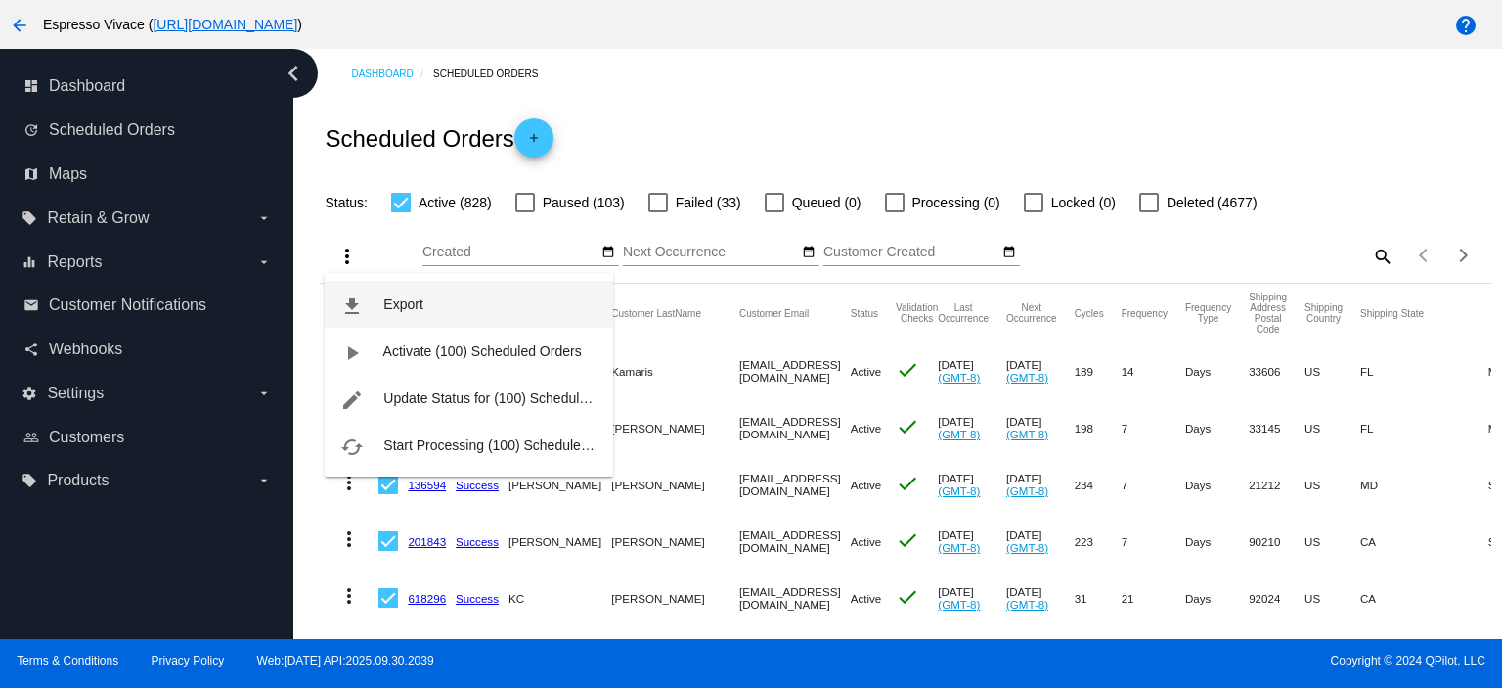
click at [383, 303] on span "Export" at bounding box center [402, 304] width 39 height 16
